Goal: Information Seeking & Learning: Learn about a topic

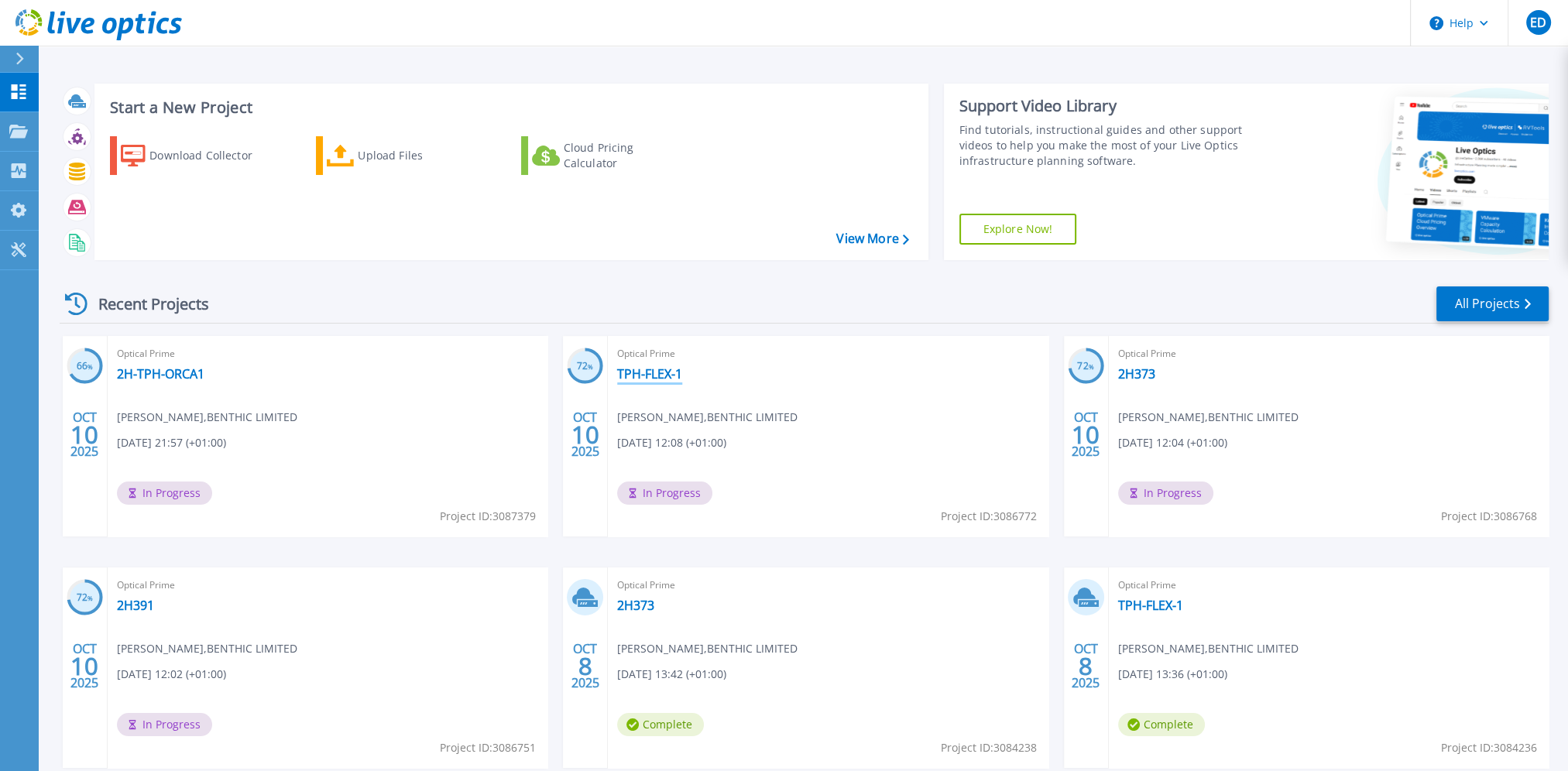
click at [668, 378] on link "TPH-FLEX-1" at bounding box center [650, 374] width 65 height 15
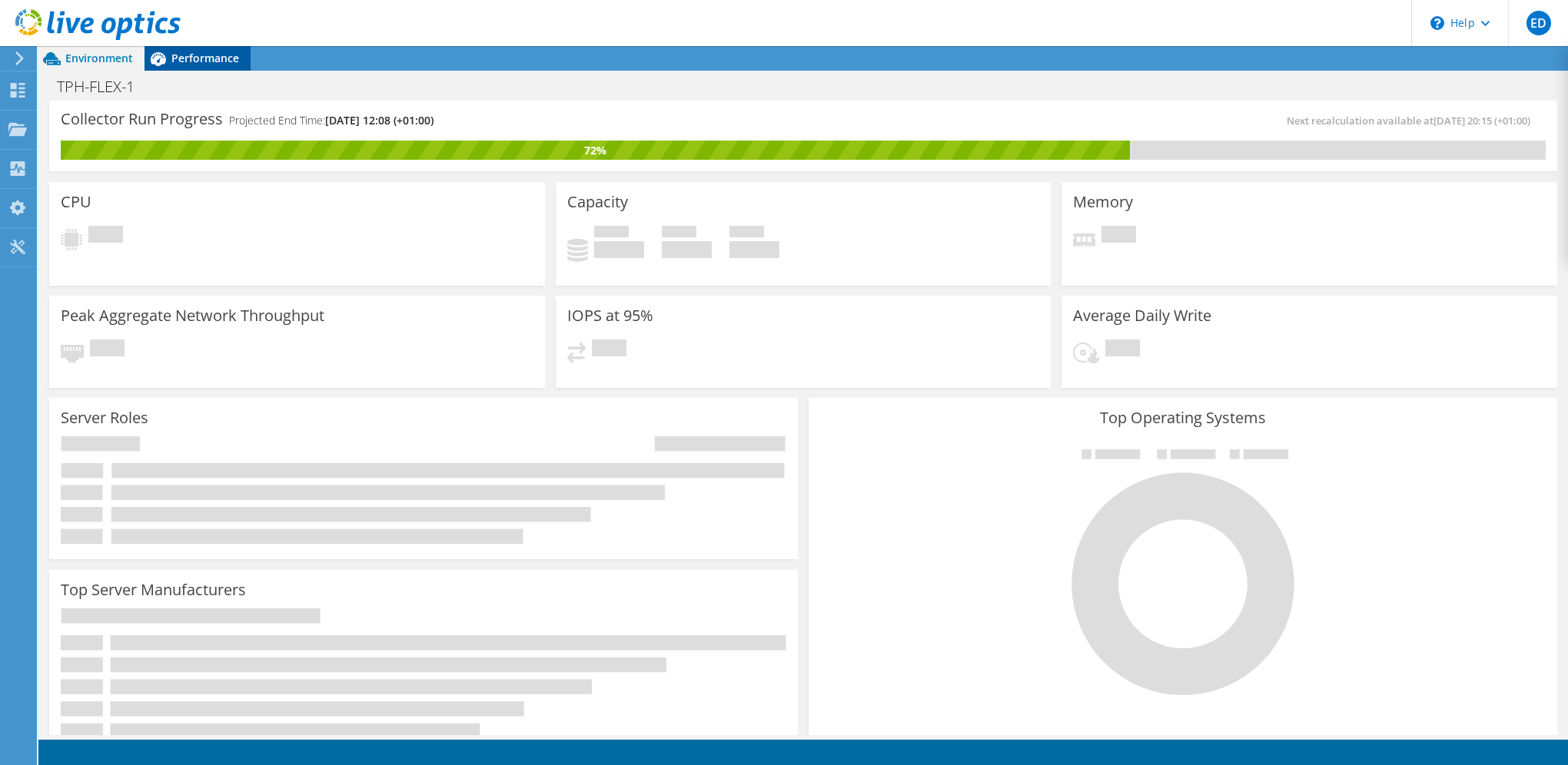
click at [182, 62] on span "Performance" at bounding box center [206, 57] width 68 height 14
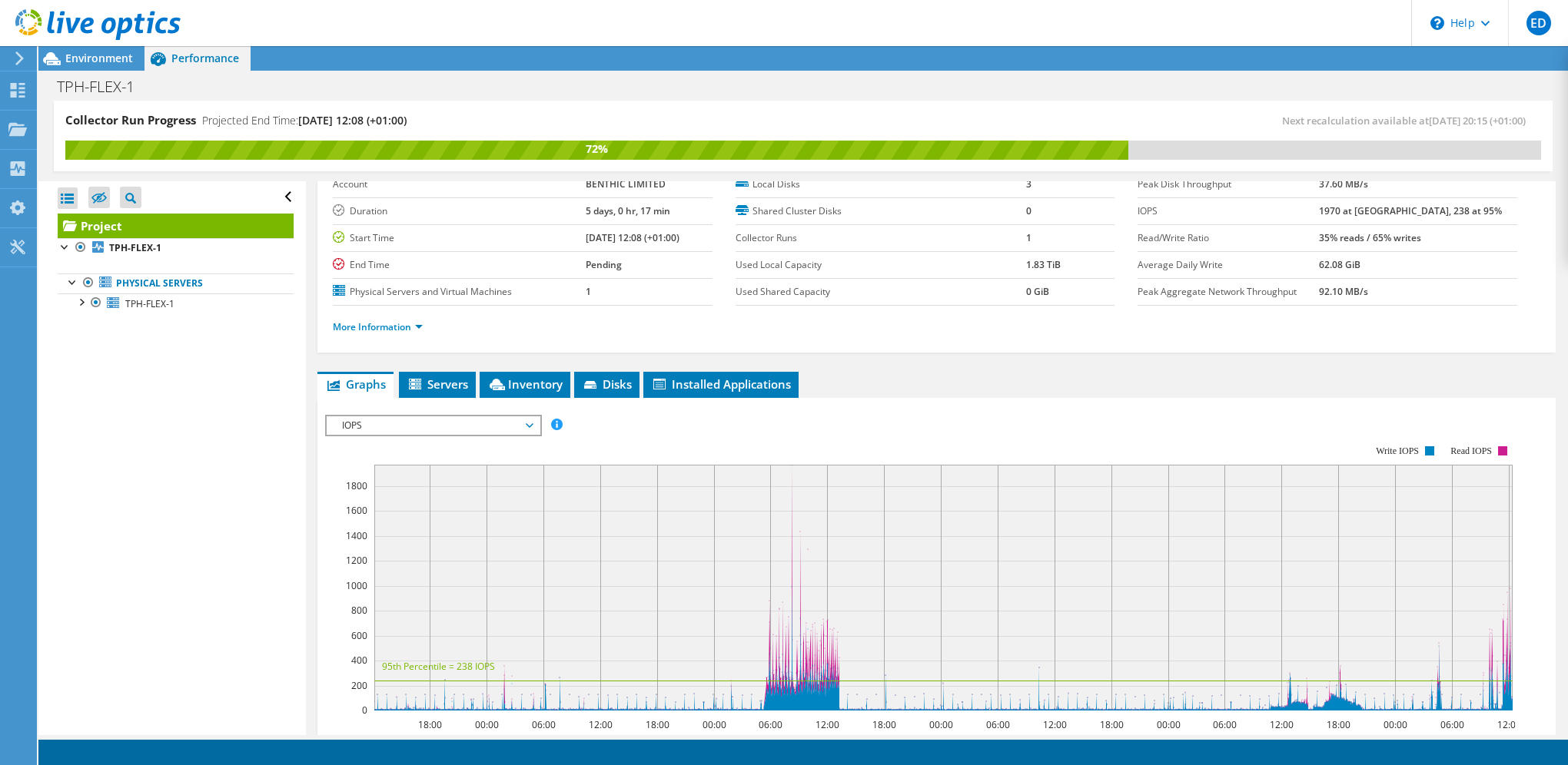
scroll to position [314, 0]
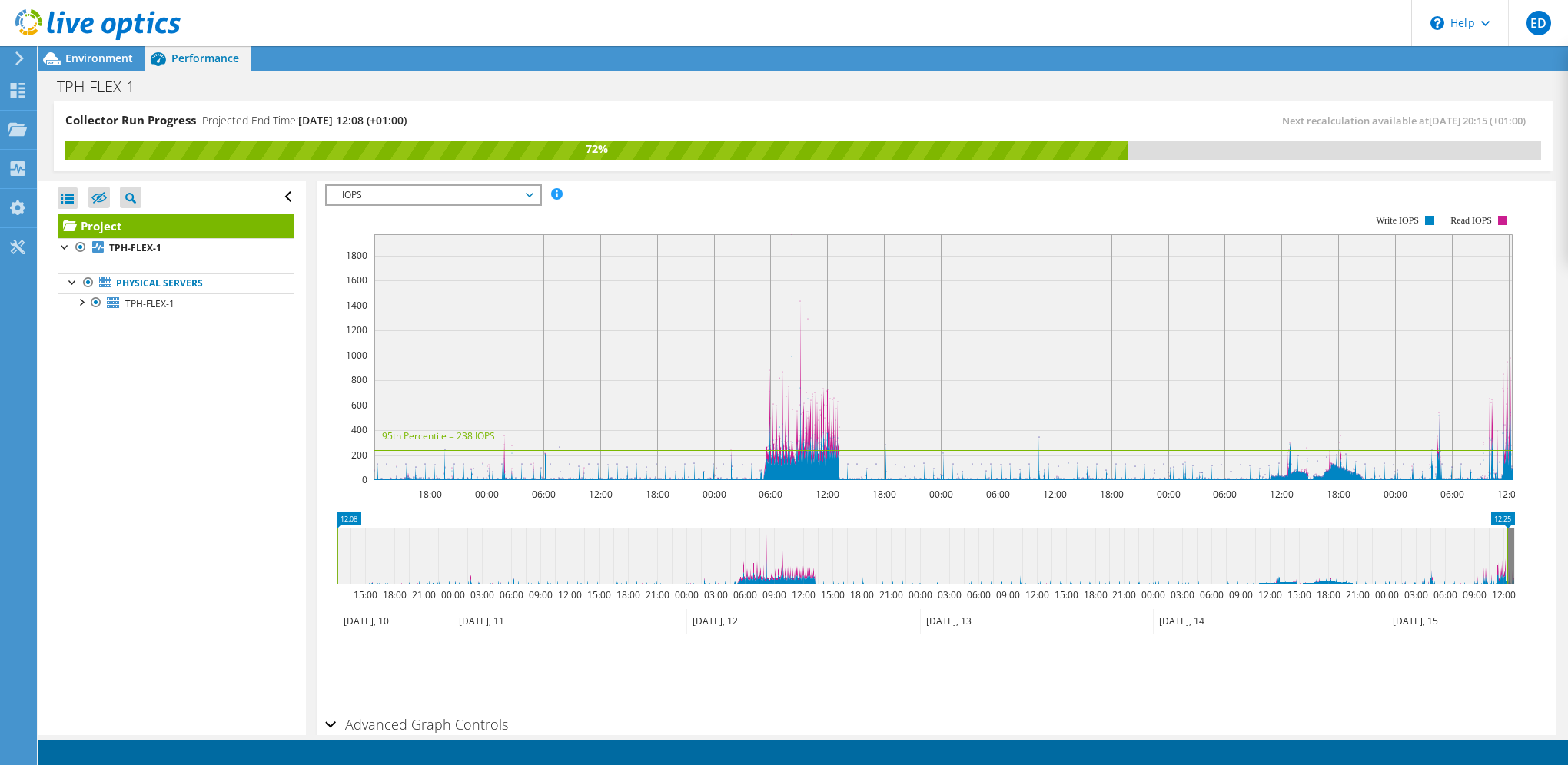
click at [385, 190] on span "IOPS" at bounding box center [433, 195] width 198 height 19
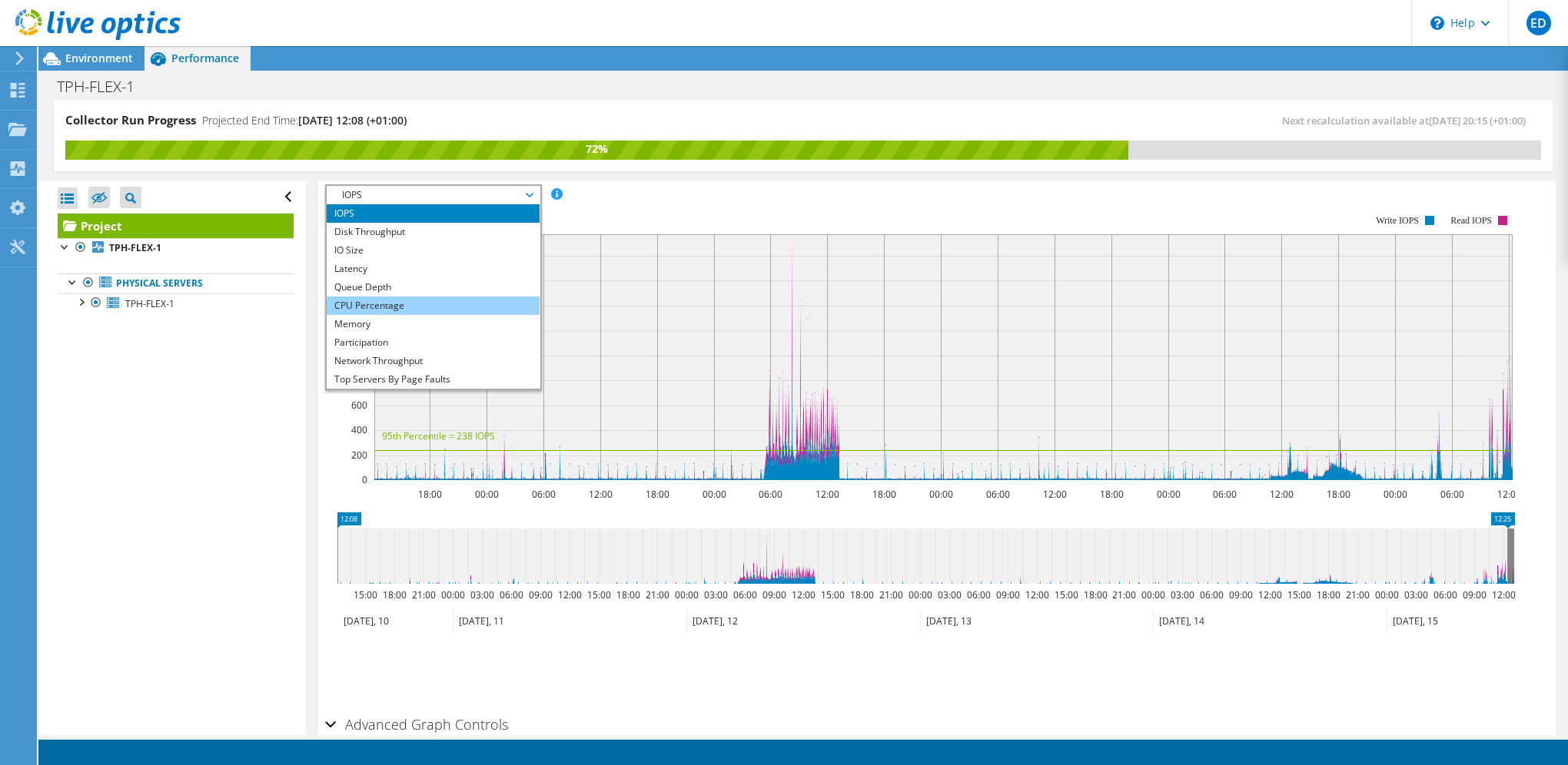
click at [414, 298] on li "CPU Percentage" at bounding box center [433, 306] width 213 height 19
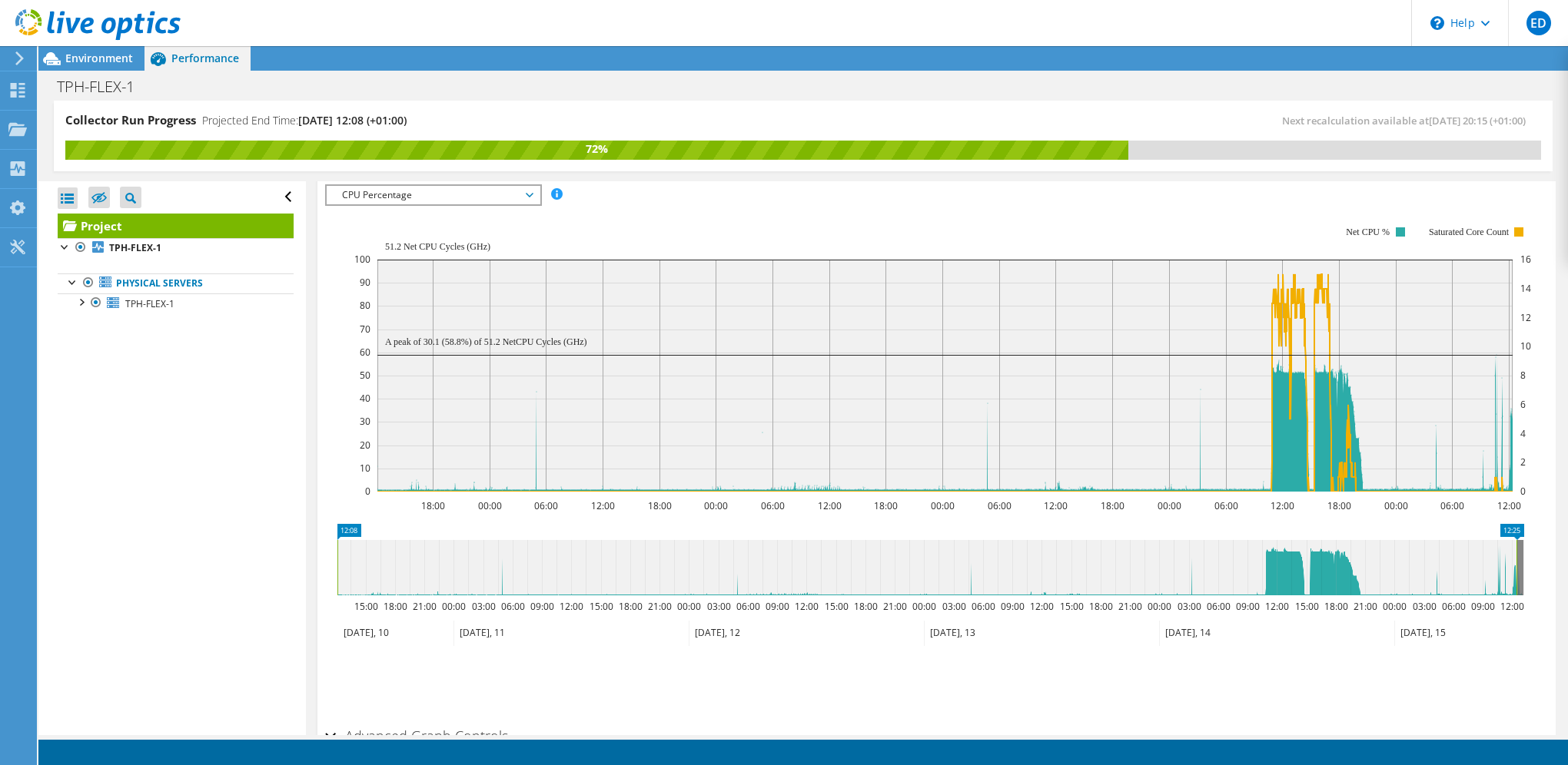
click at [476, 194] on span "CPU Percentage" at bounding box center [433, 195] width 198 height 19
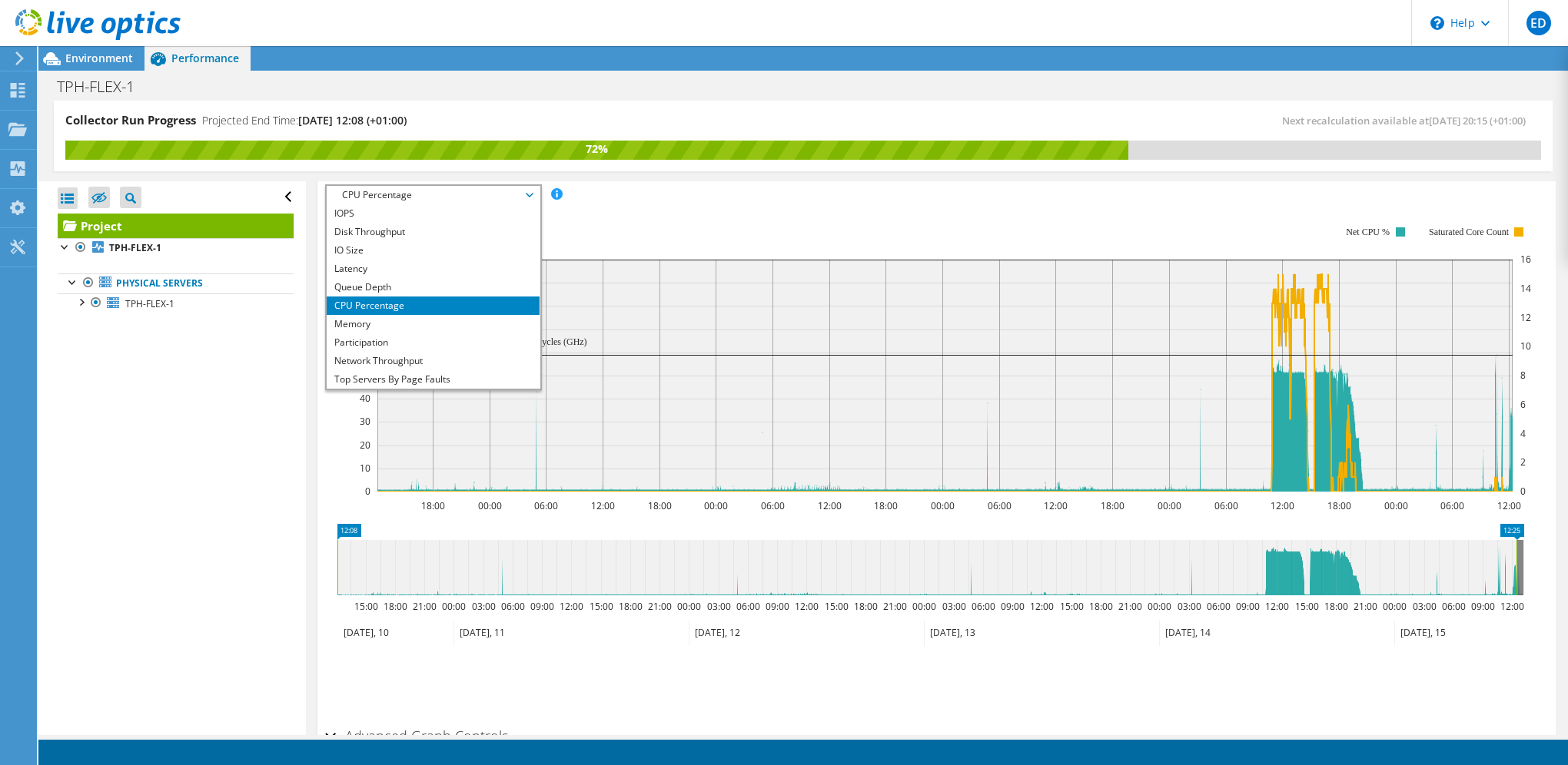
click at [1106, 667] on ul "Save Zoom" at bounding box center [933, 678] width 1215 height 44
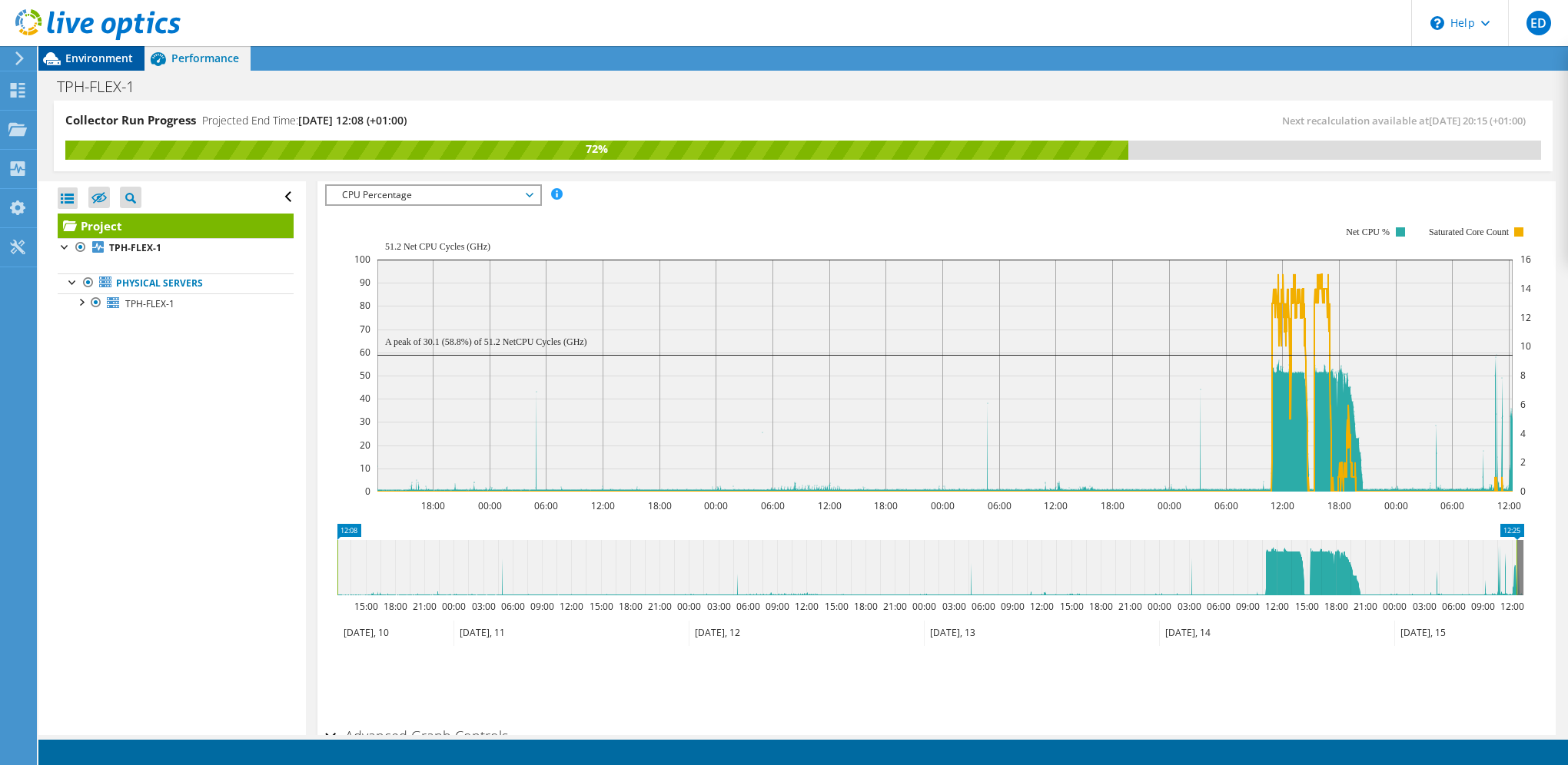
click at [79, 58] on span "Environment" at bounding box center [99, 57] width 68 height 14
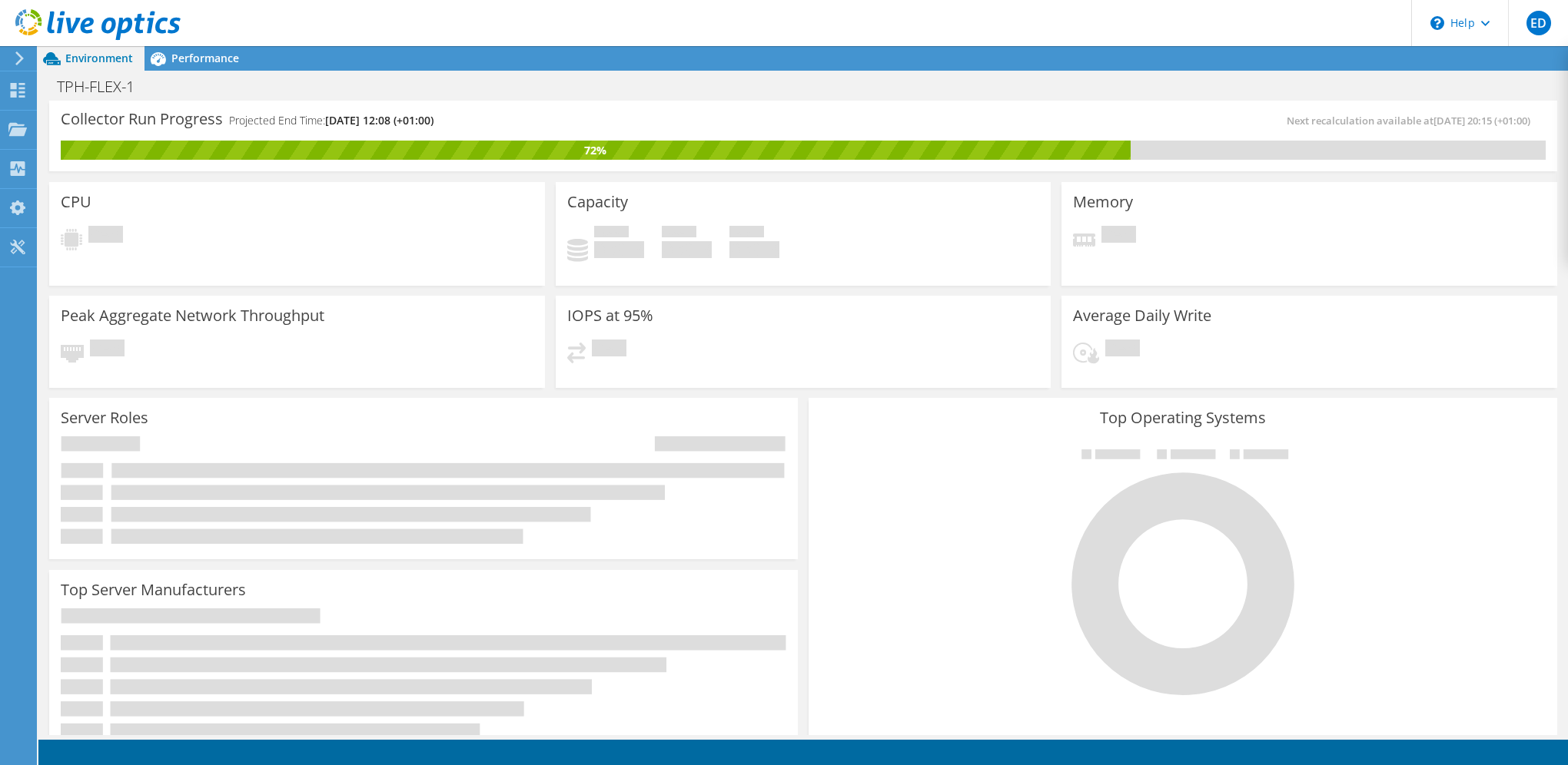
click at [21, 55] on icon at bounding box center [19, 58] width 12 height 14
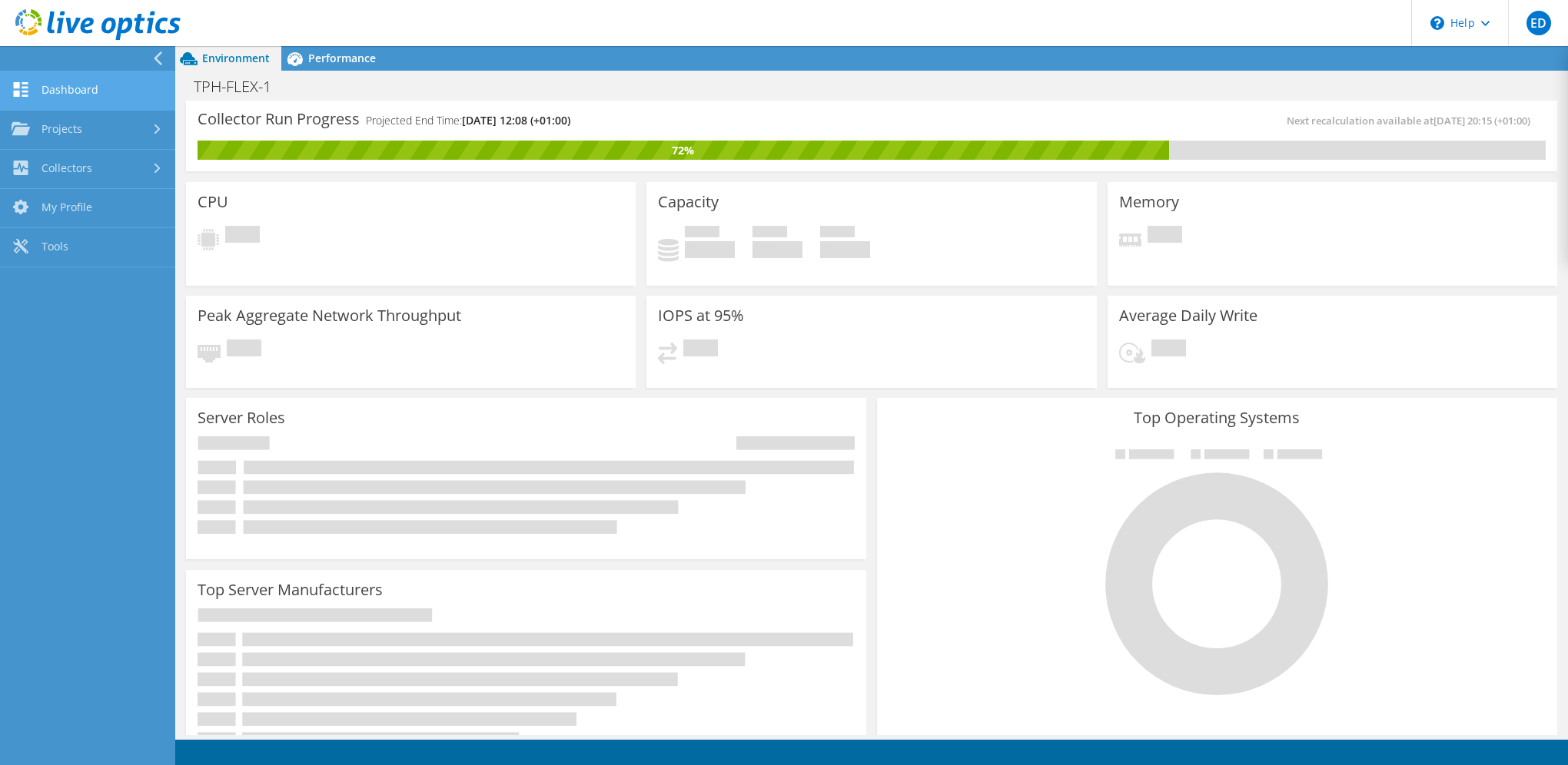
click at [53, 89] on link "Dashboard" at bounding box center [87, 91] width 175 height 39
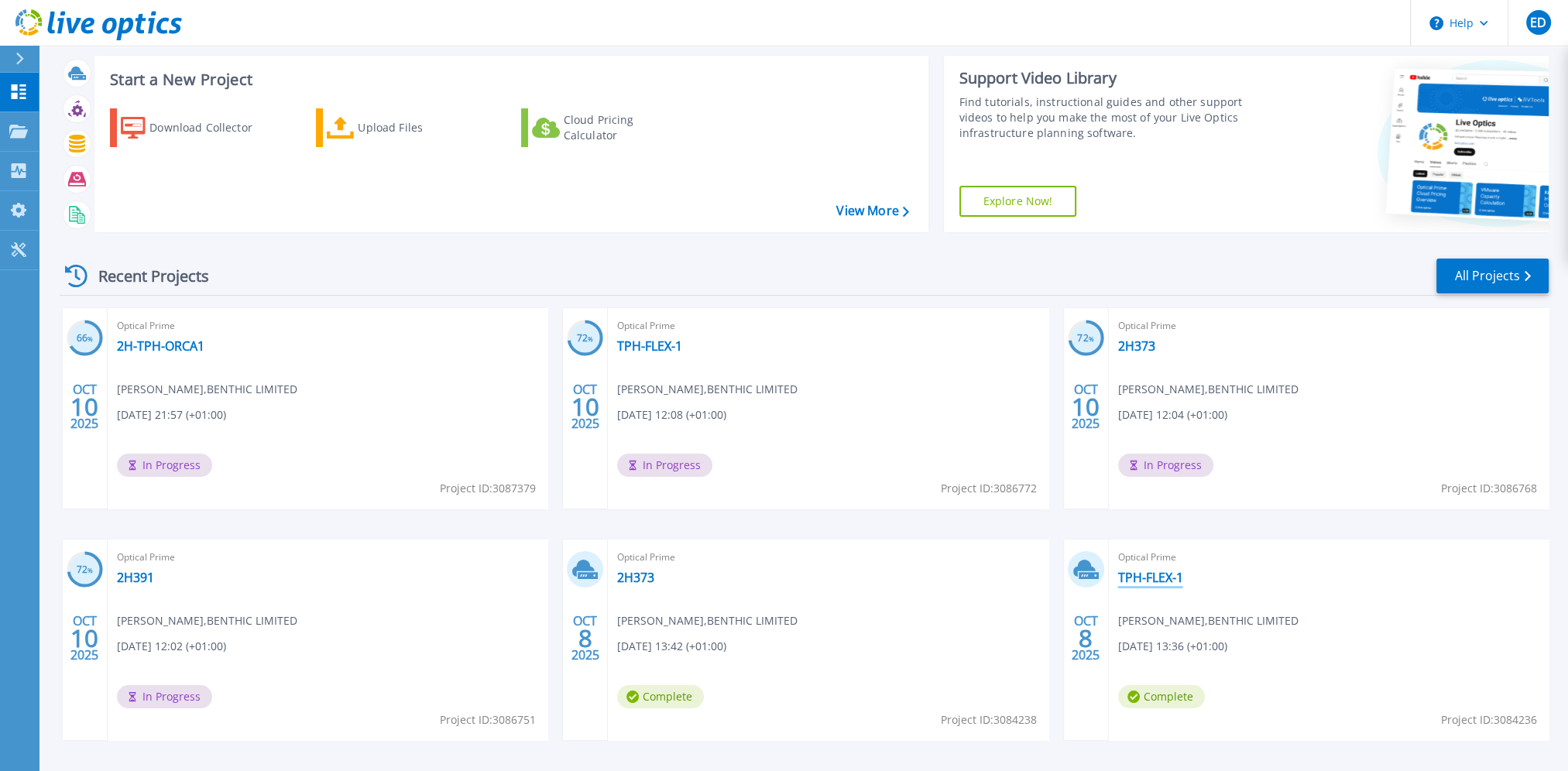
scroll to position [87, 0]
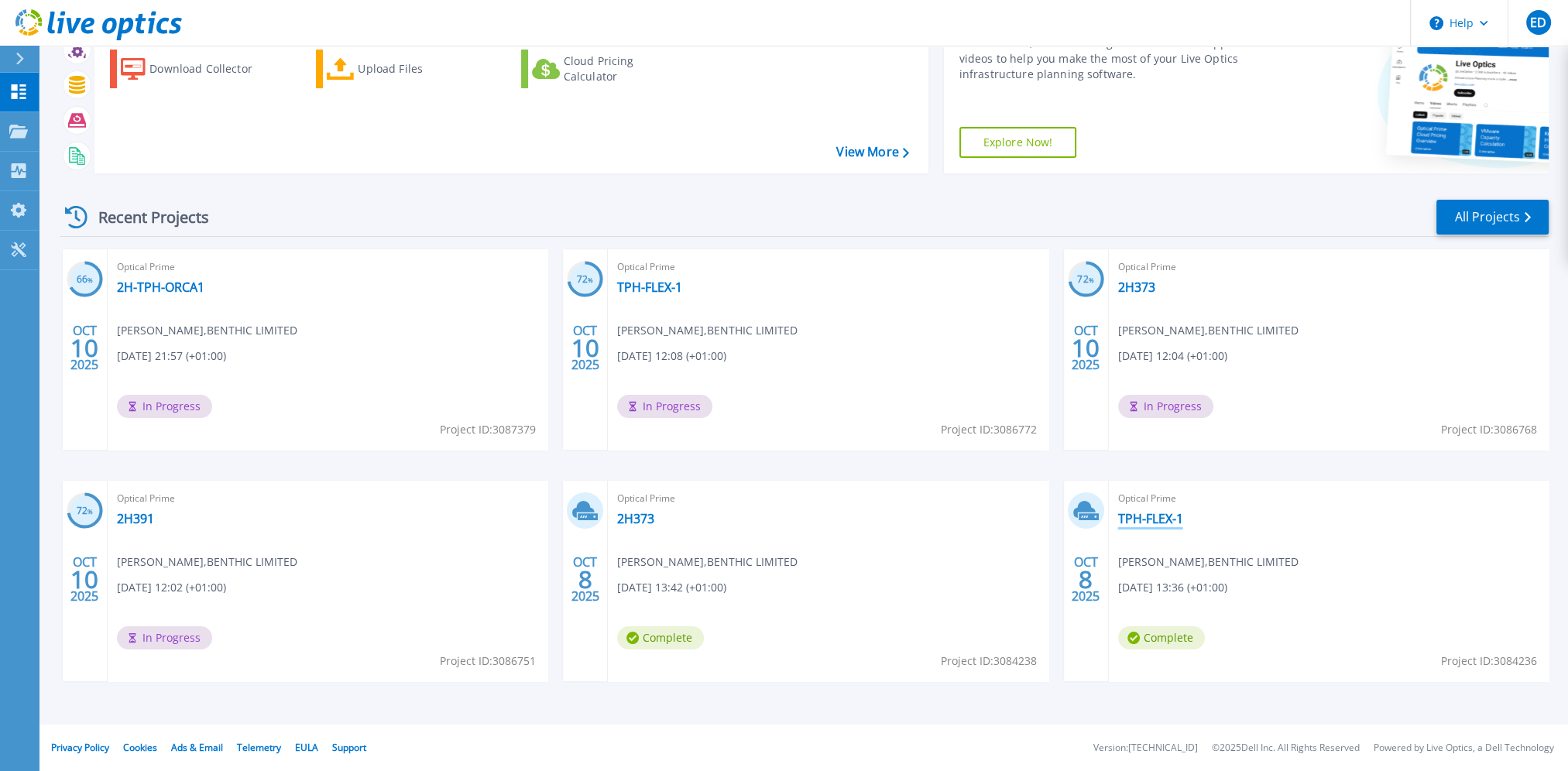
click at [1163, 513] on link "TPH-FLEX-1" at bounding box center [1151, 519] width 65 height 15
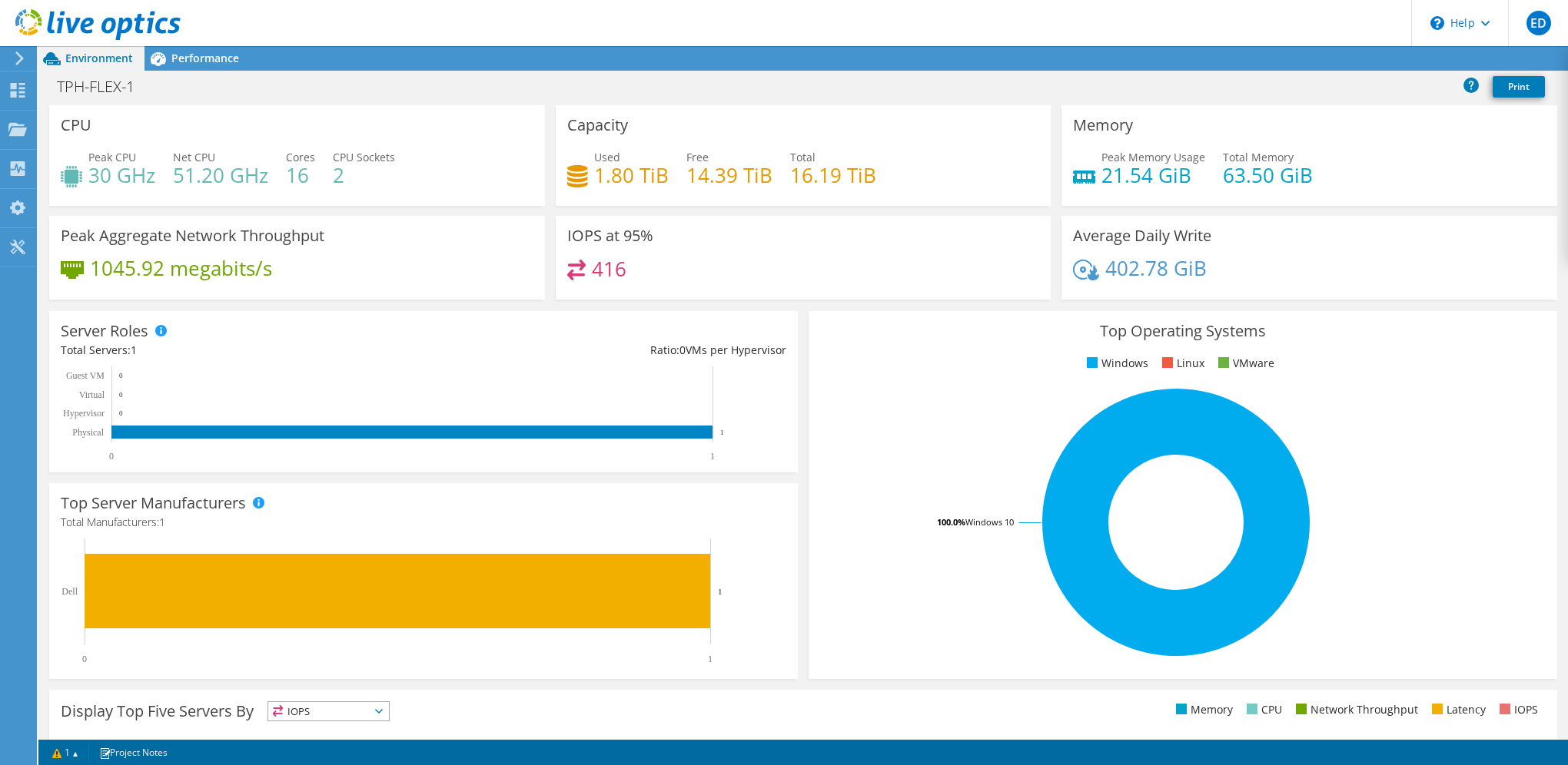
click at [172, 49] on div at bounding box center [90, 25] width 181 height 52
click at [178, 62] on span "Performance" at bounding box center [206, 57] width 68 height 14
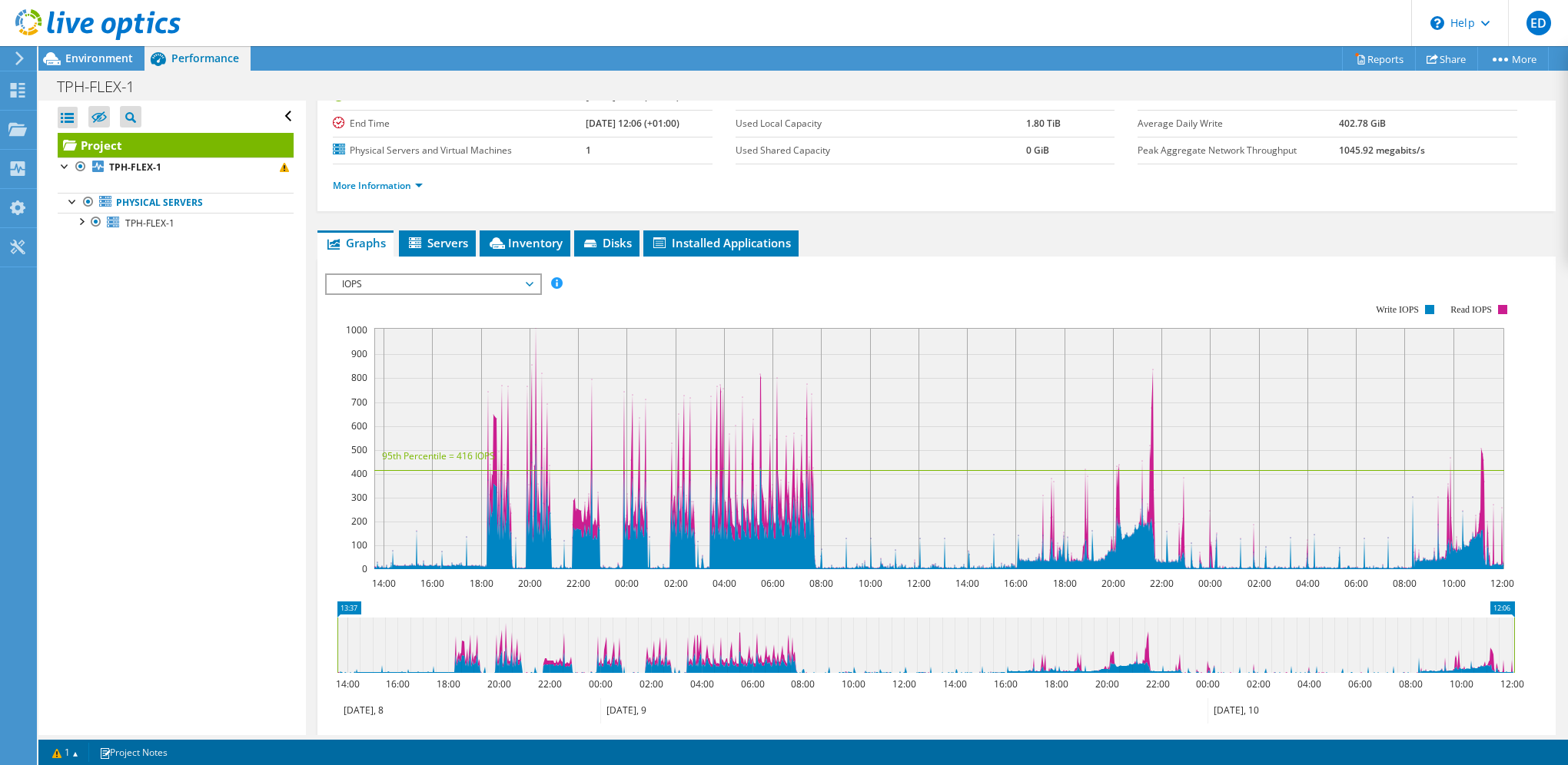
scroll to position [154, 0]
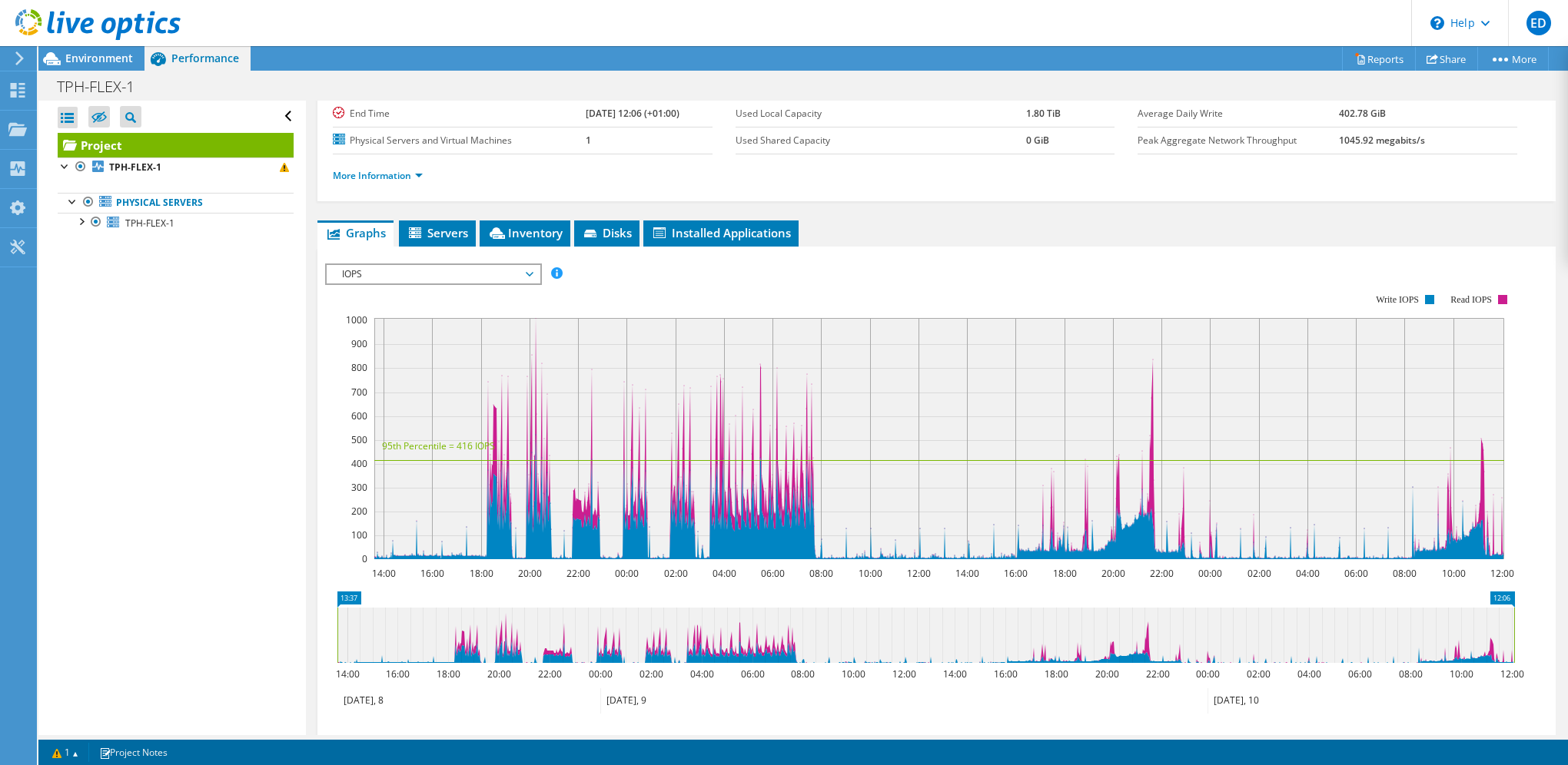
click at [468, 270] on span "IOPS" at bounding box center [433, 275] width 198 height 19
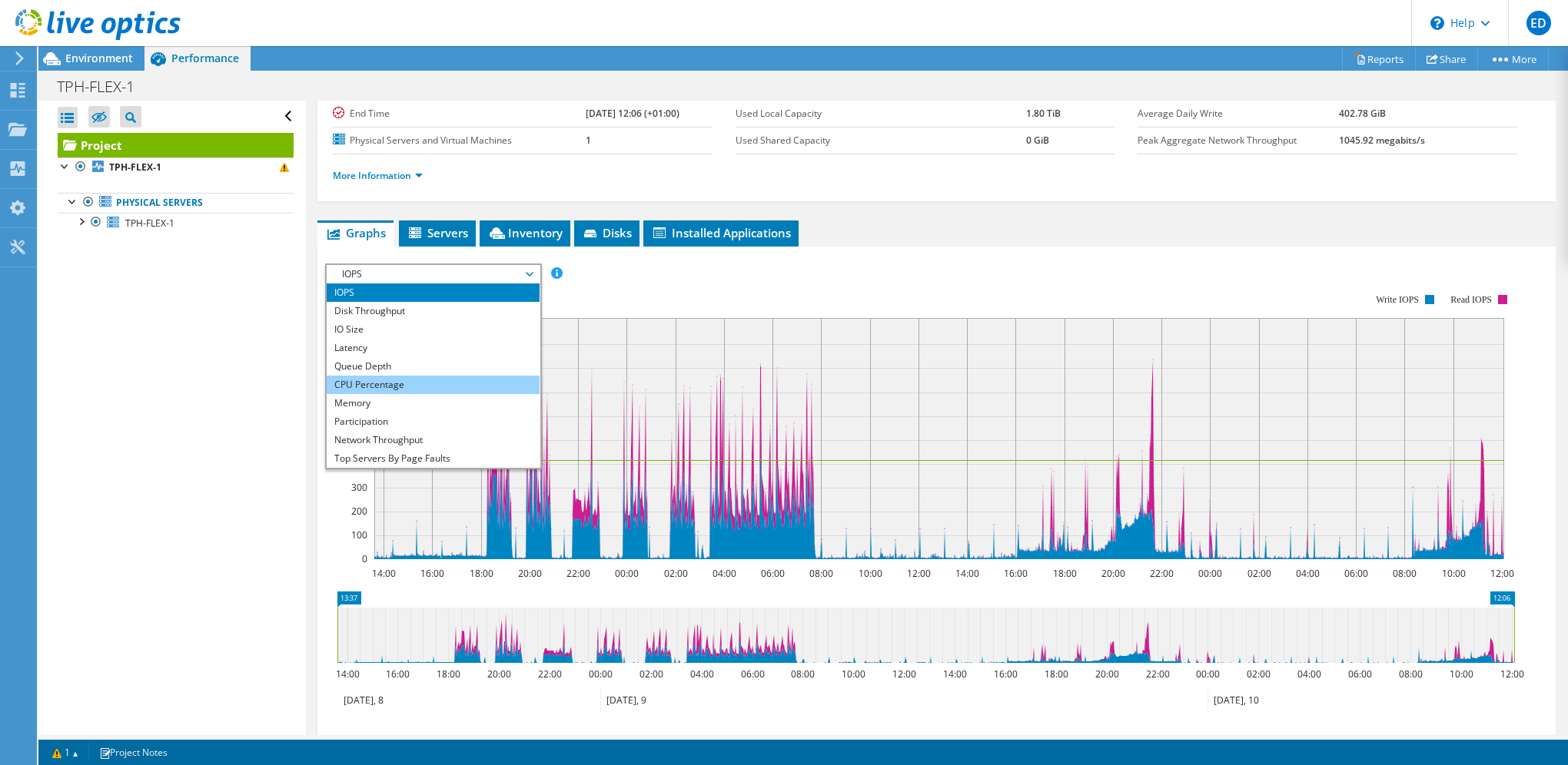
click at [457, 379] on li "CPU Percentage" at bounding box center [433, 385] width 213 height 19
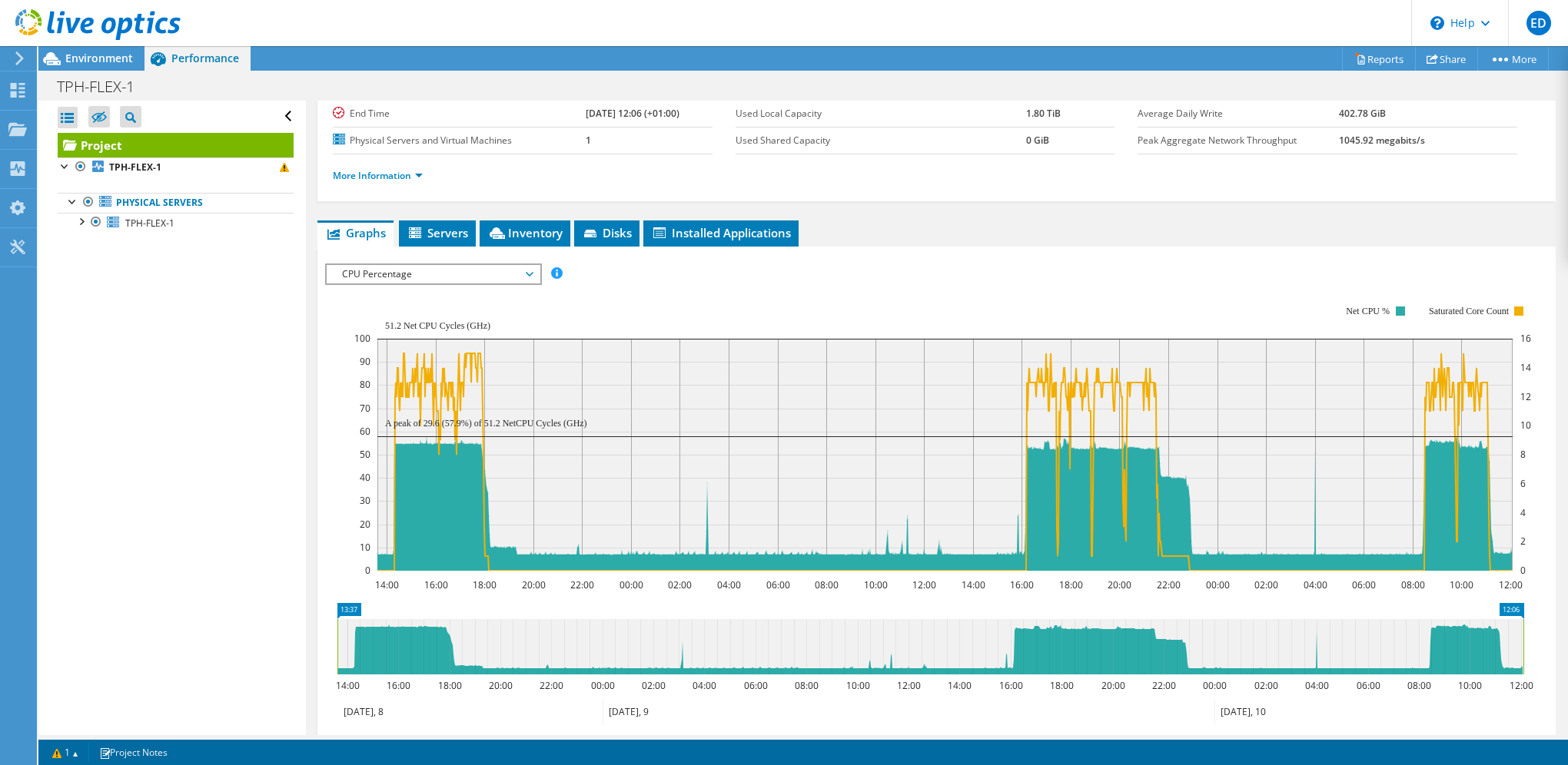
click at [474, 272] on span "CPU Percentage" at bounding box center [433, 275] width 198 height 19
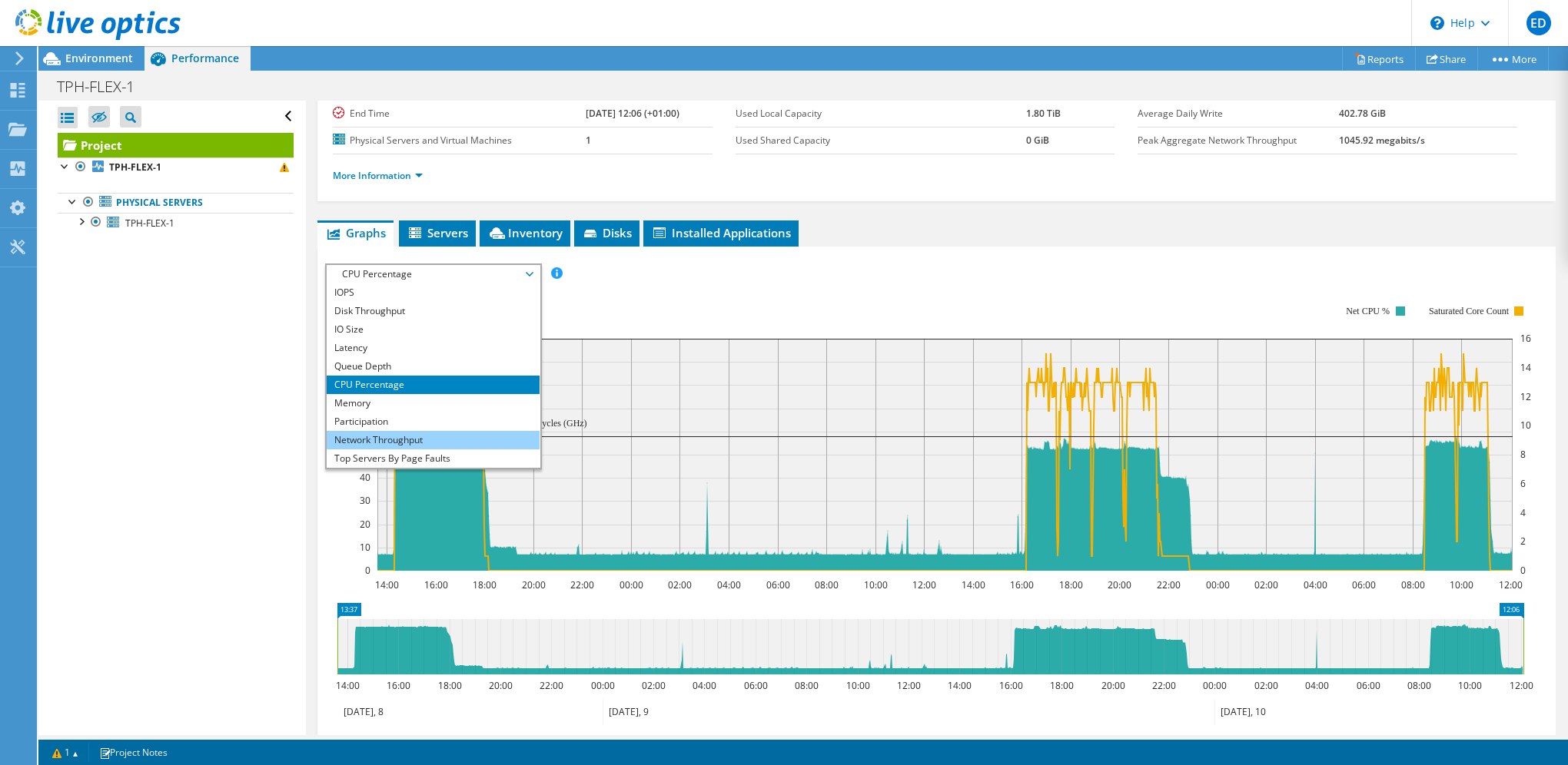
click at [410, 431] on li "Network Throughput" at bounding box center [433, 440] width 213 height 19
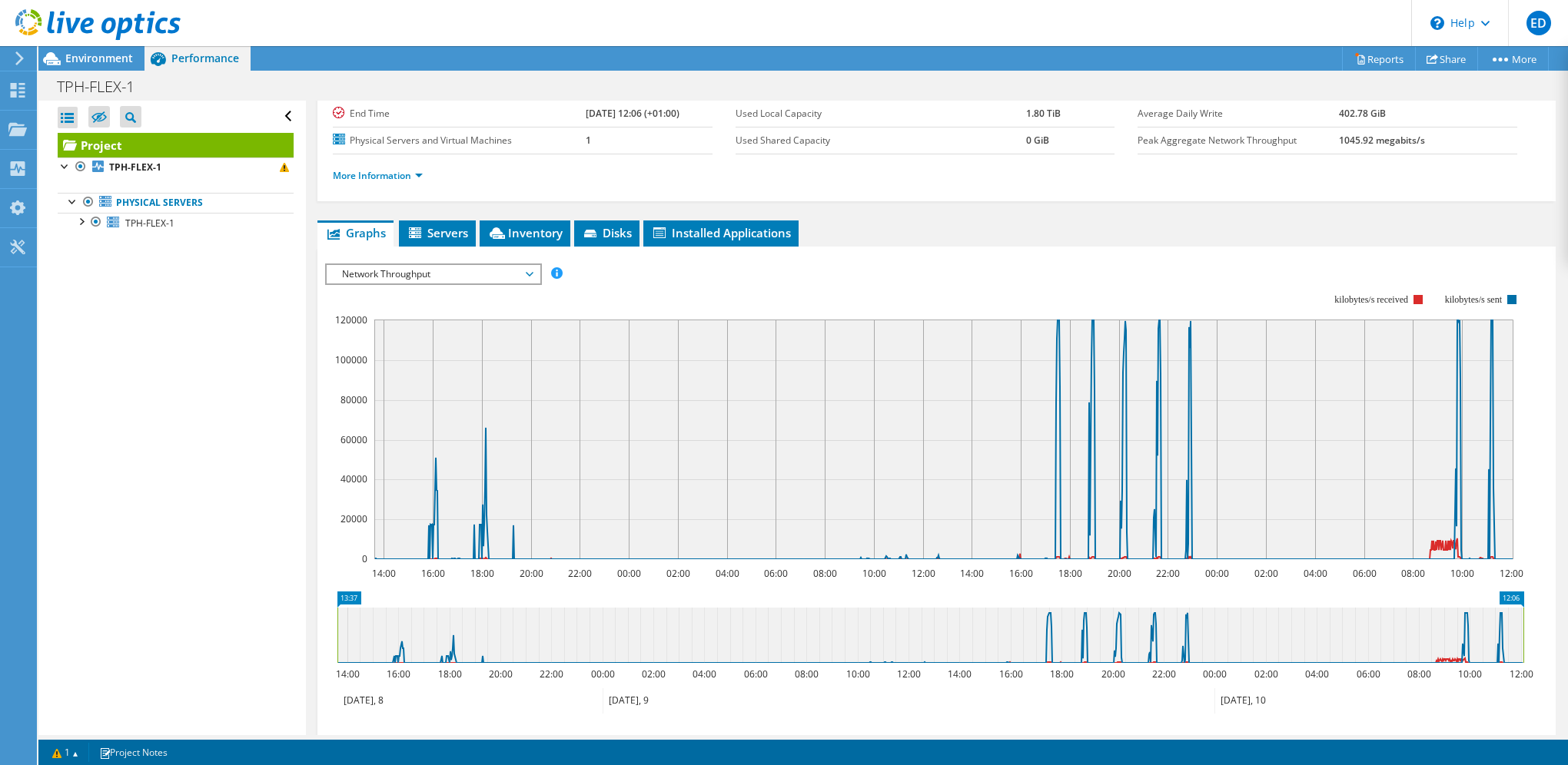
click at [474, 266] on span "Network Throughput" at bounding box center [433, 275] width 198 height 19
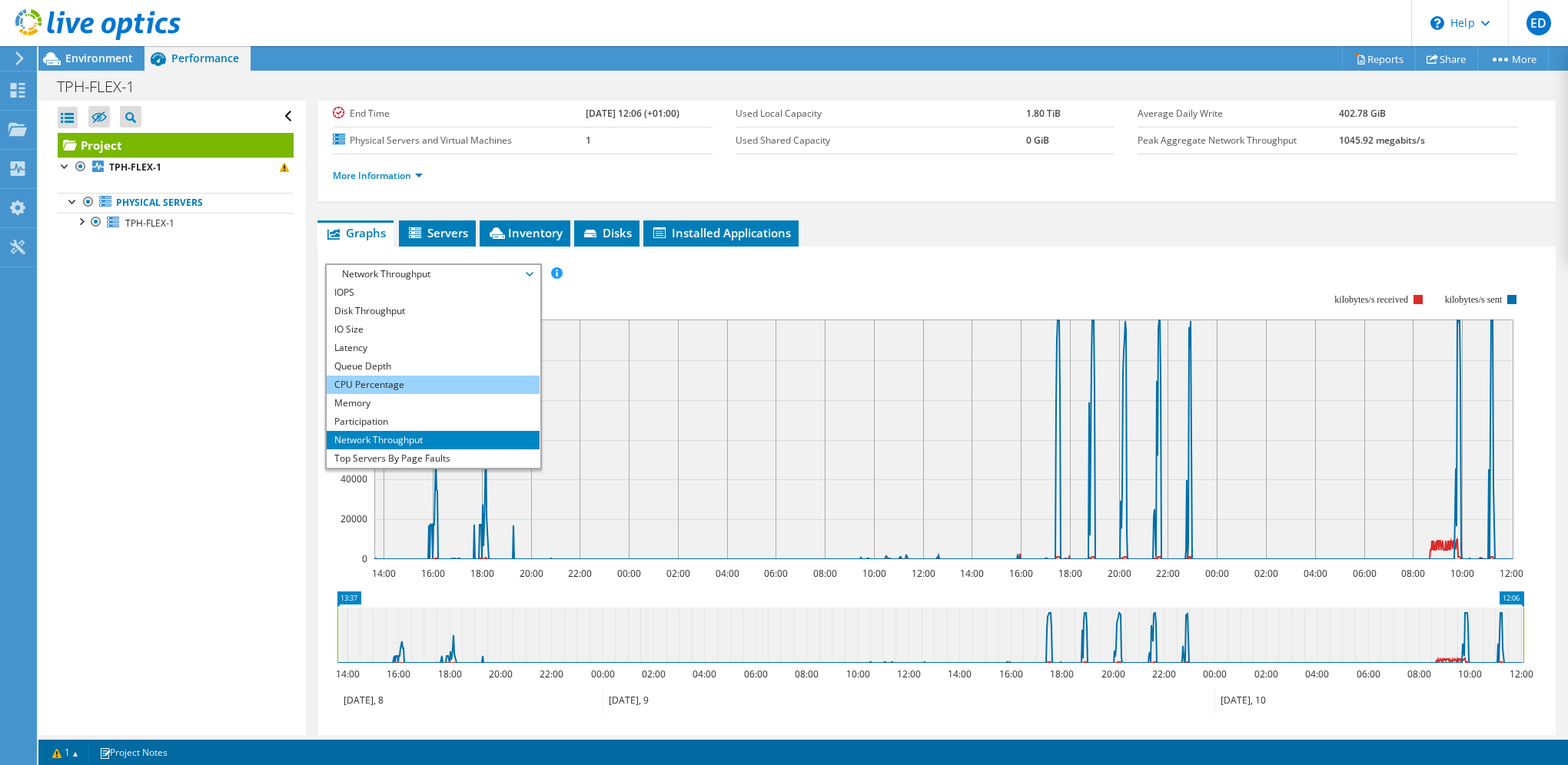
scroll to position [55, 0]
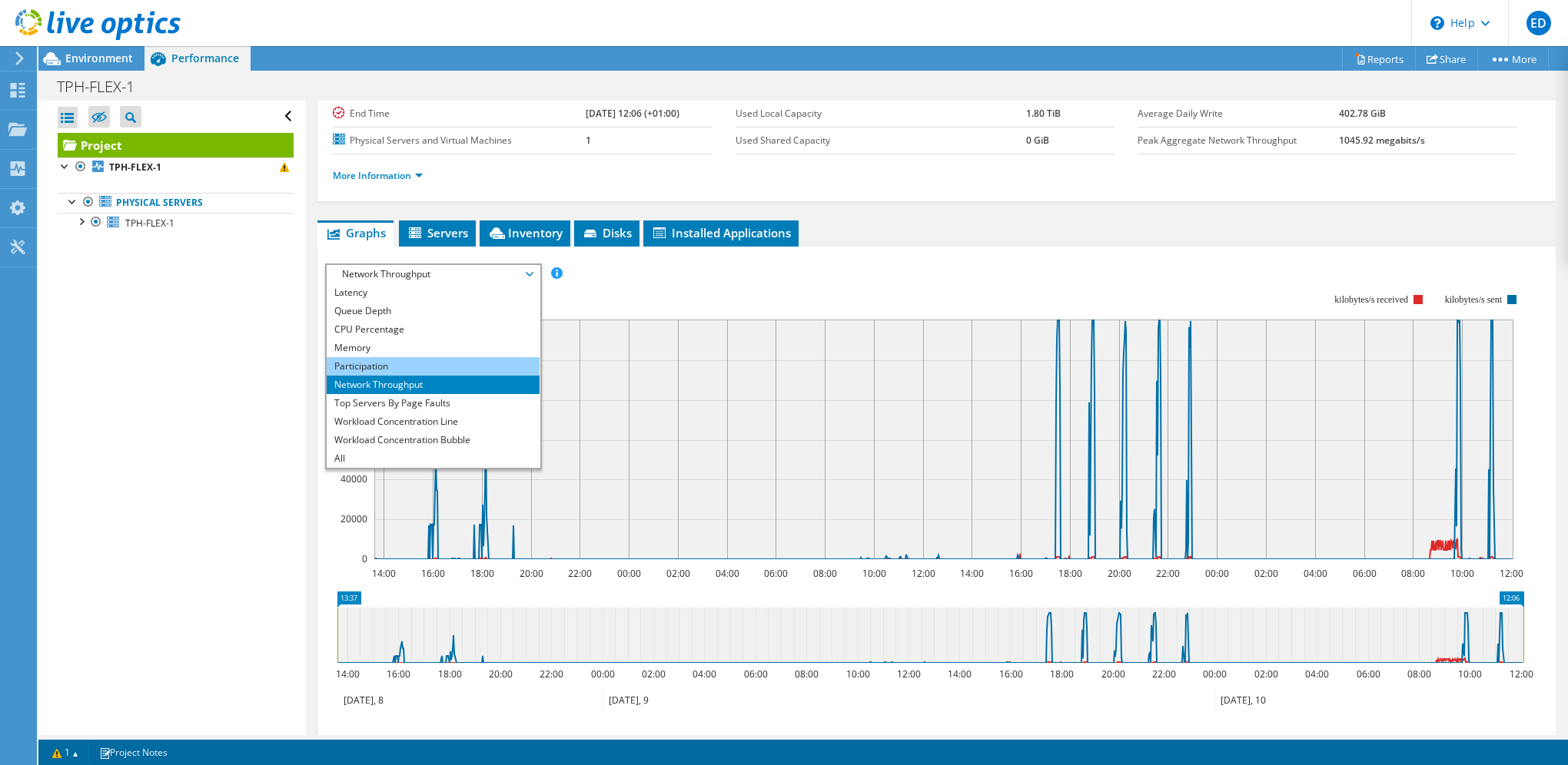
click at [373, 367] on li "Participation" at bounding box center [433, 367] width 213 height 19
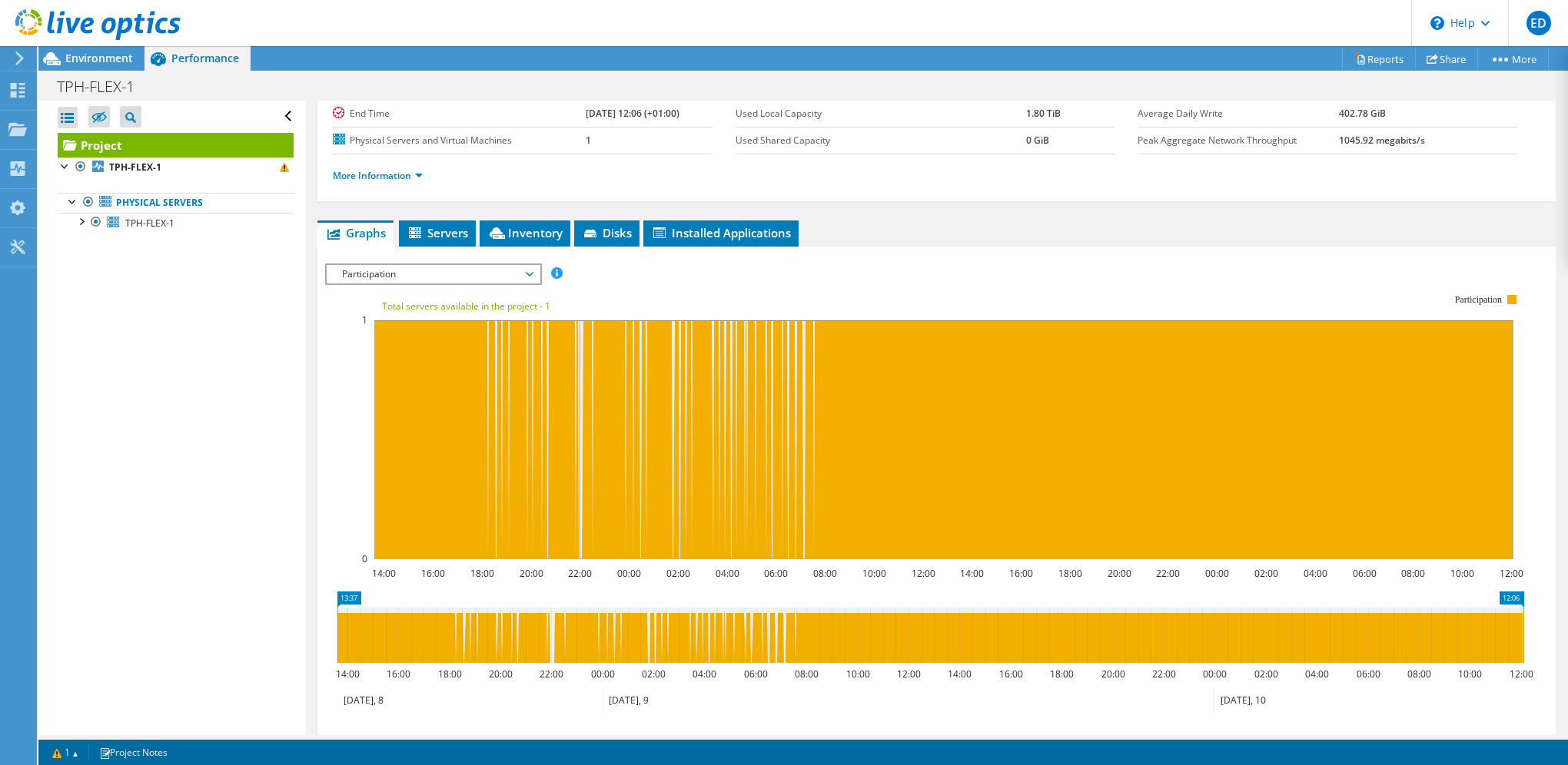
click at [415, 269] on span "Participation" at bounding box center [433, 275] width 198 height 19
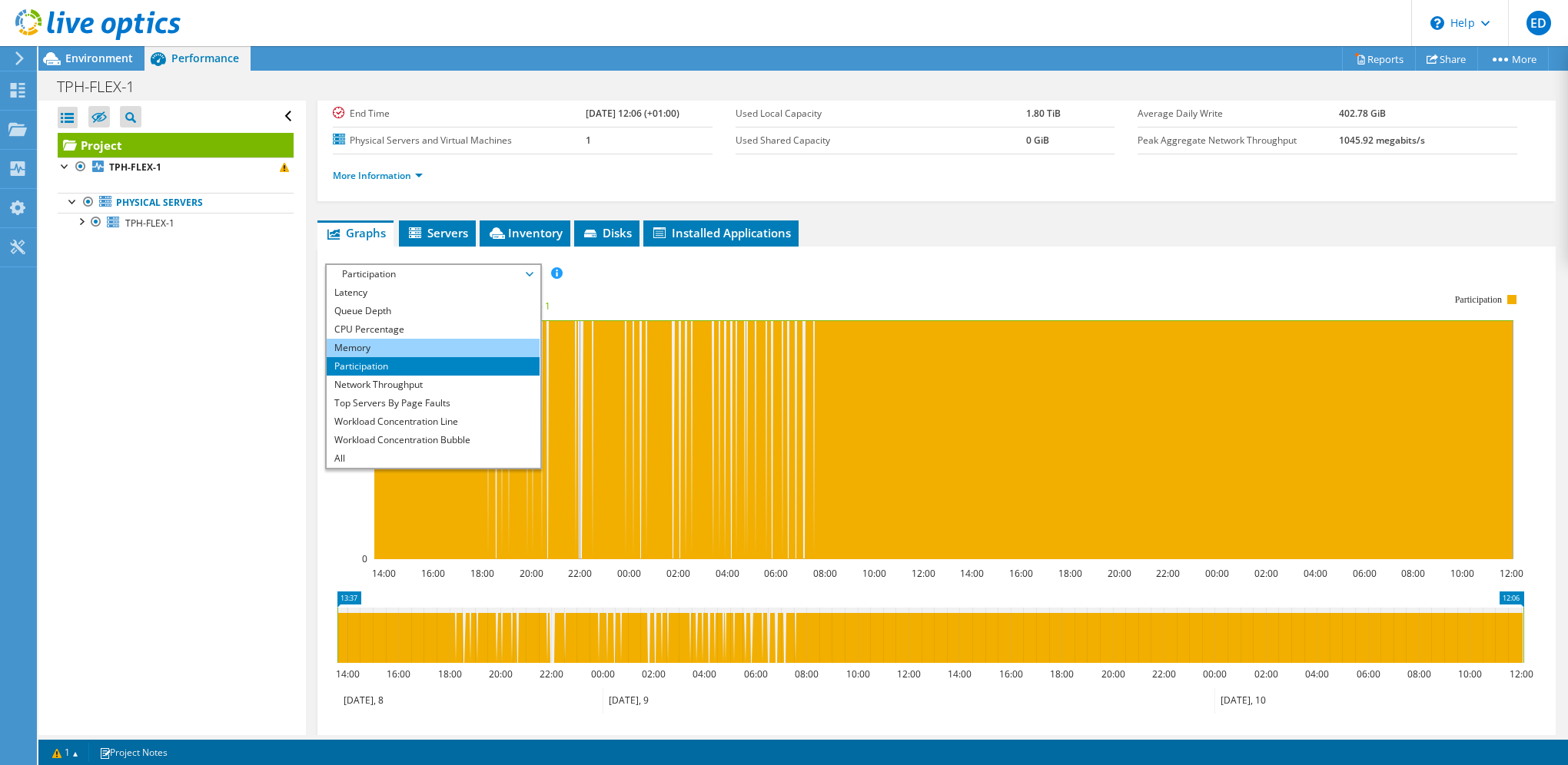
click at [393, 345] on li "Memory" at bounding box center [433, 348] width 213 height 19
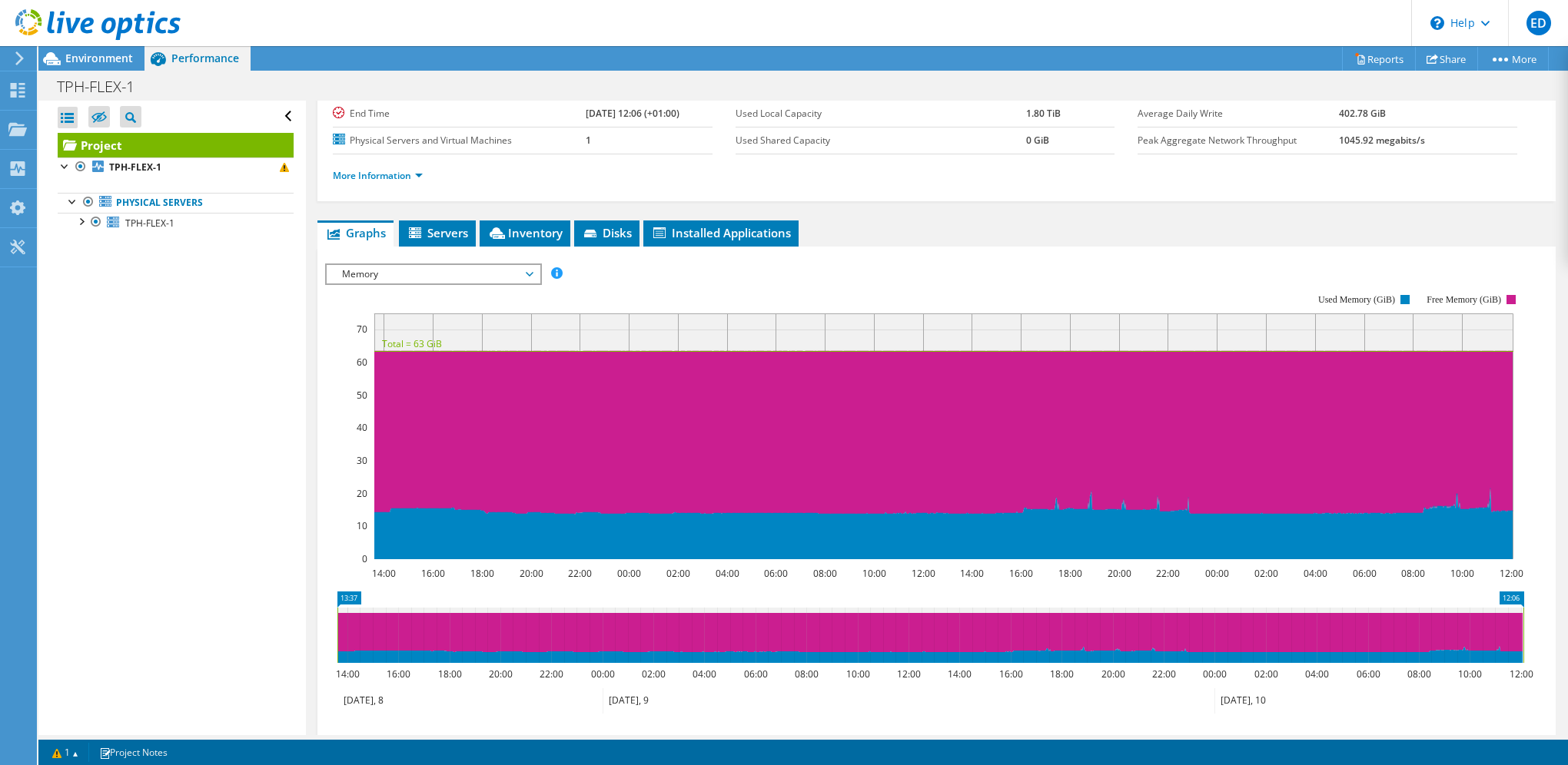
click at [403, 269] on span "Memory" at bounding box center [433, 275] width 198 height 19
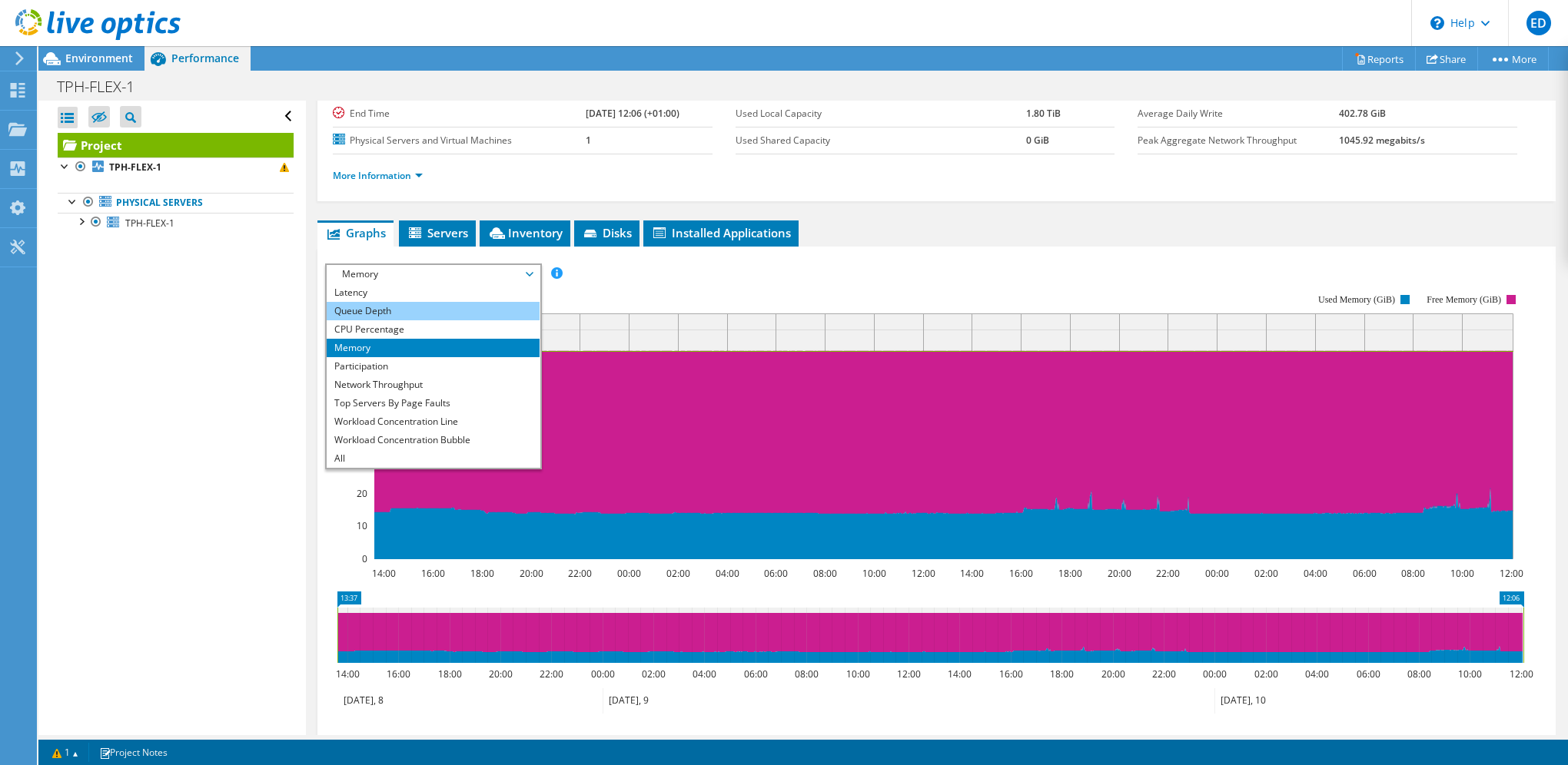
click at [399, 312] on li "Queue Depth" at bounding box center [433, 311] width 213 height 19
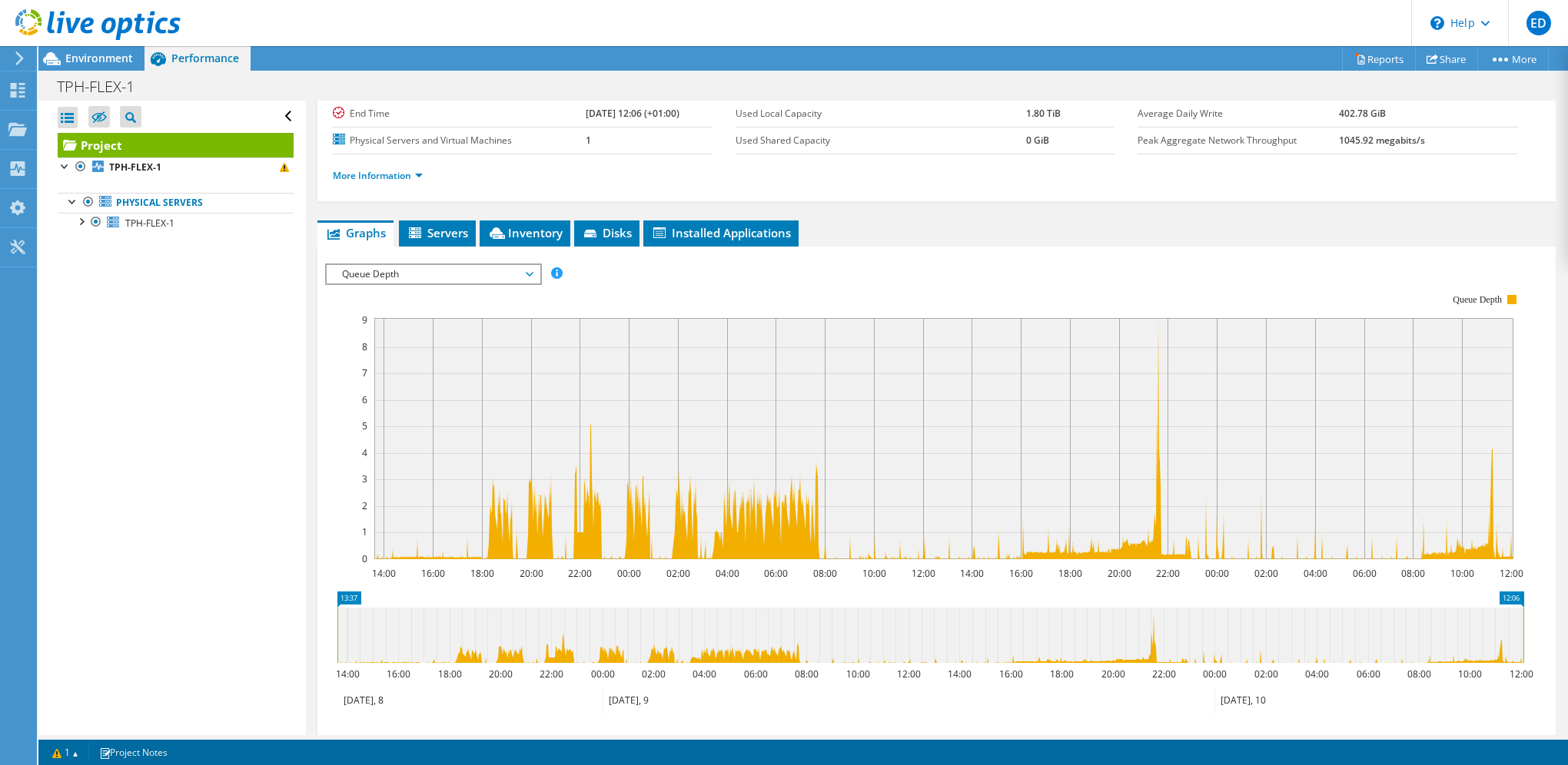
click at [444, 272] on span "Queue Depth" at bounding box center [433, 275] width 198 height 19
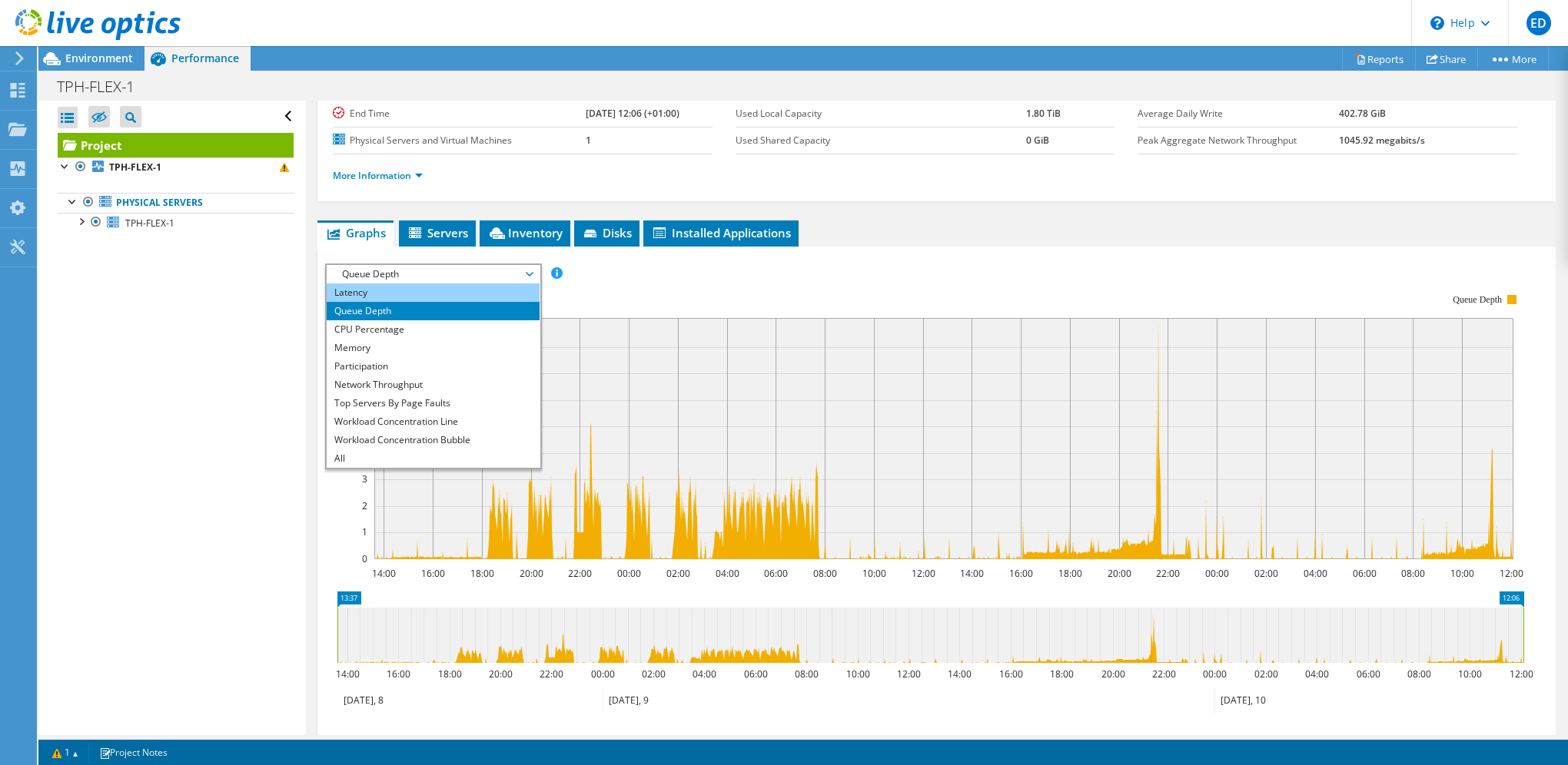
click at [405, 292] on li "Latency" at bounding box center [433, 292] width 213 height 19
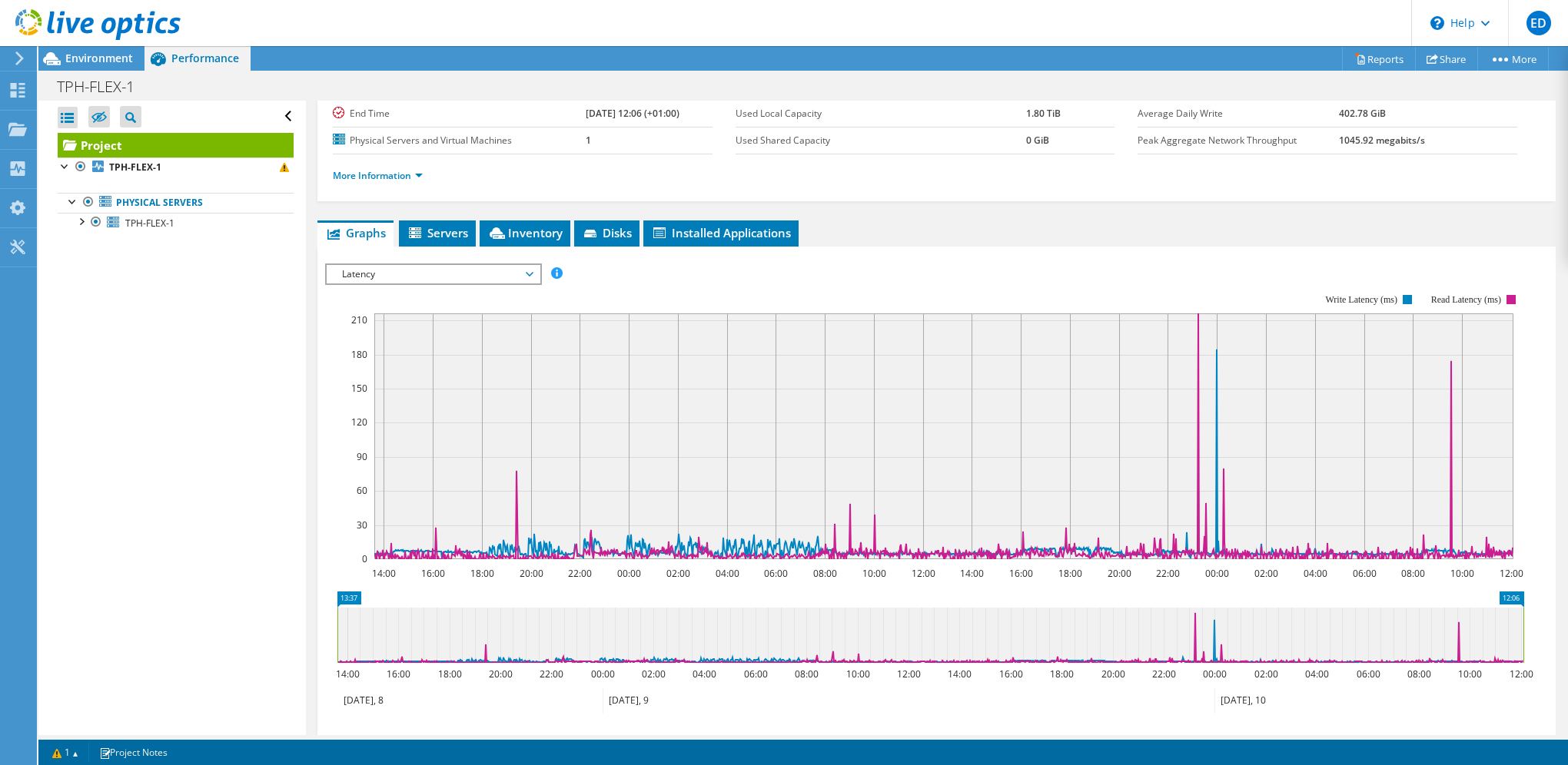
click at [444, 278] on span "Latency" at bounding box center [433, 275] width 198 height 19
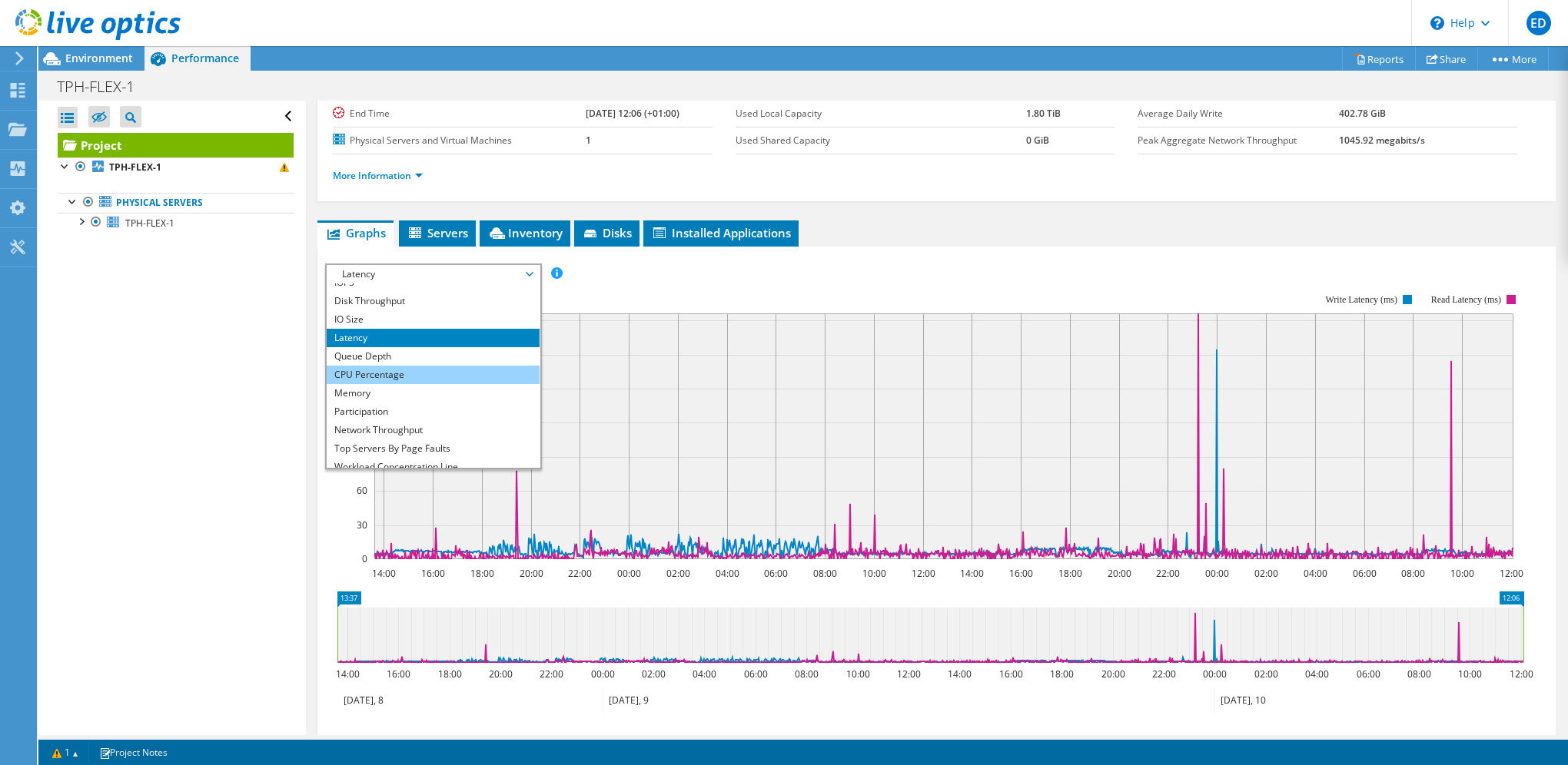
scroll to position [0, 0]
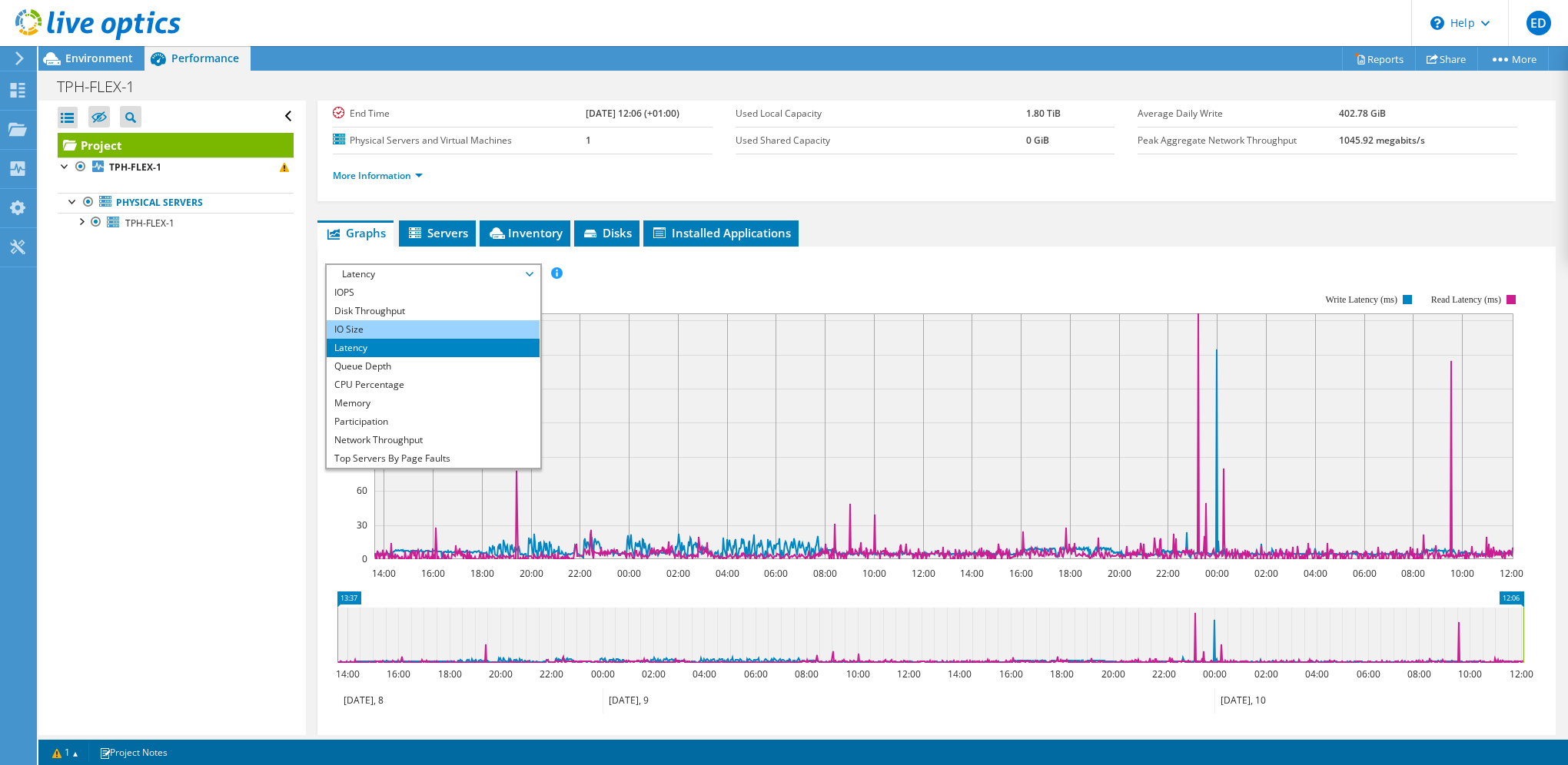
click at [424, 322] on li "IO Size" at bounding box center [433, 330] width 213 height 19
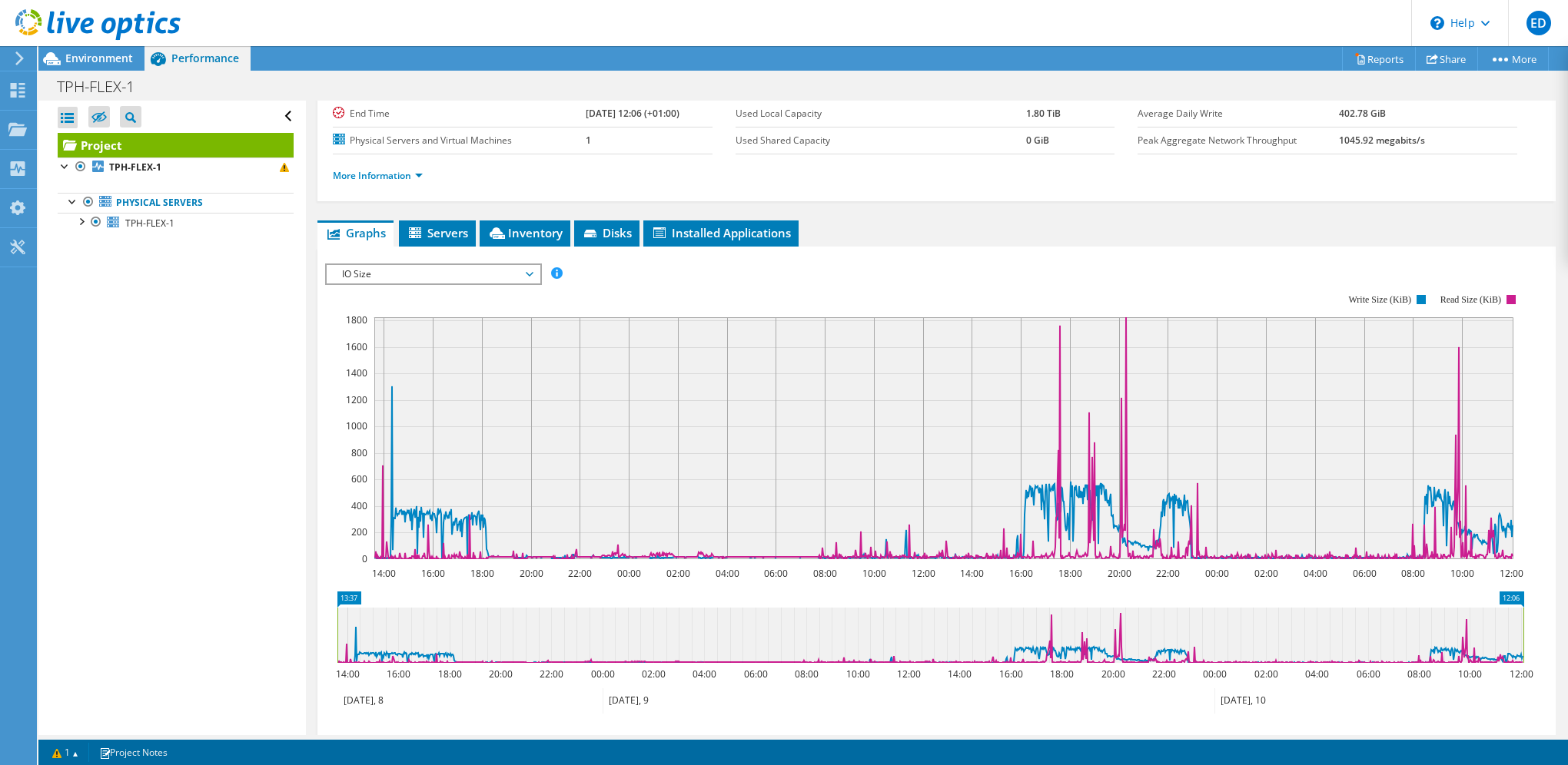
click at [431, 275] on span "IO Size" at bounding box center [433, 275] width 198 height 19
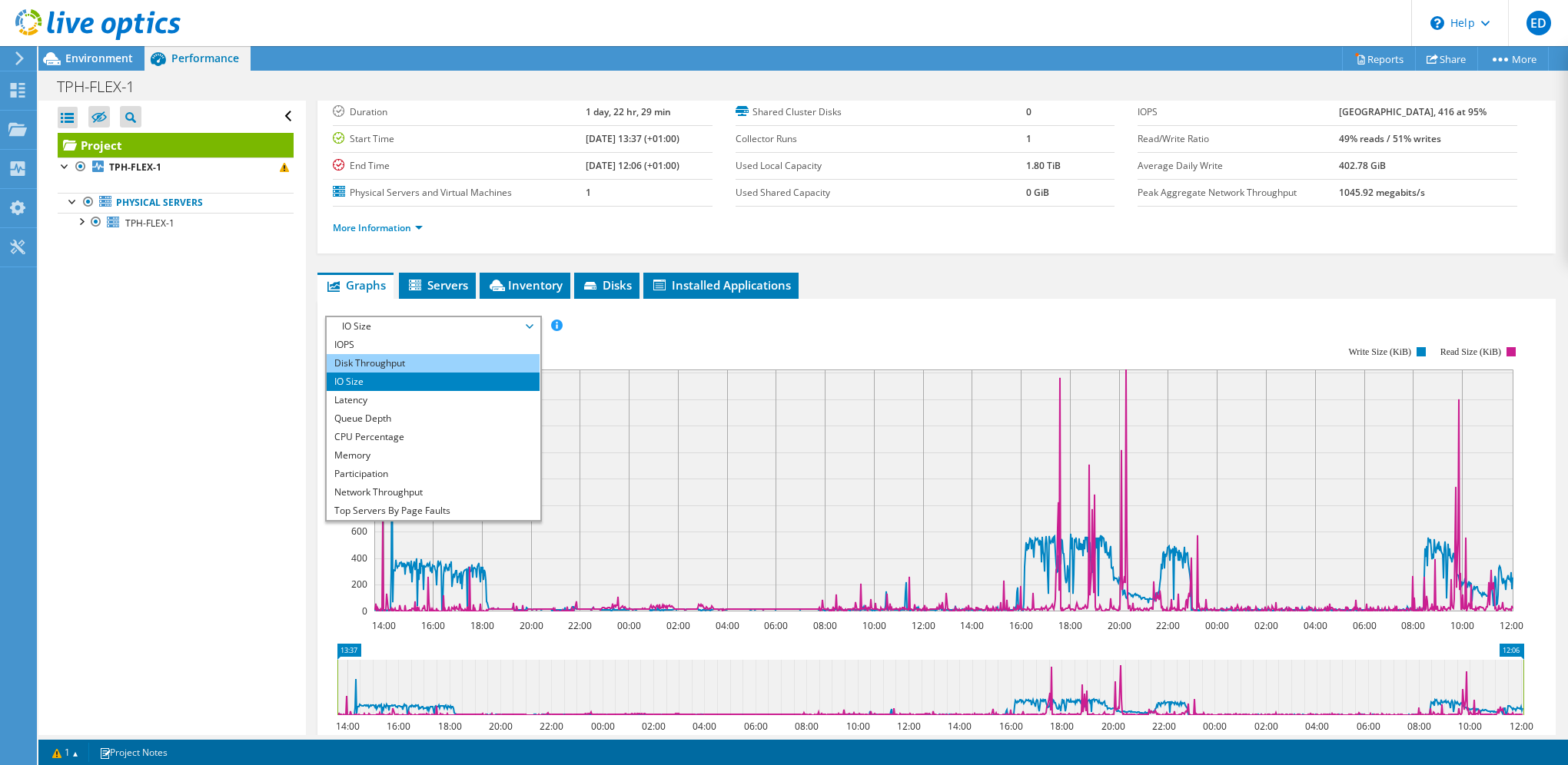
scroll to position [77, 0]
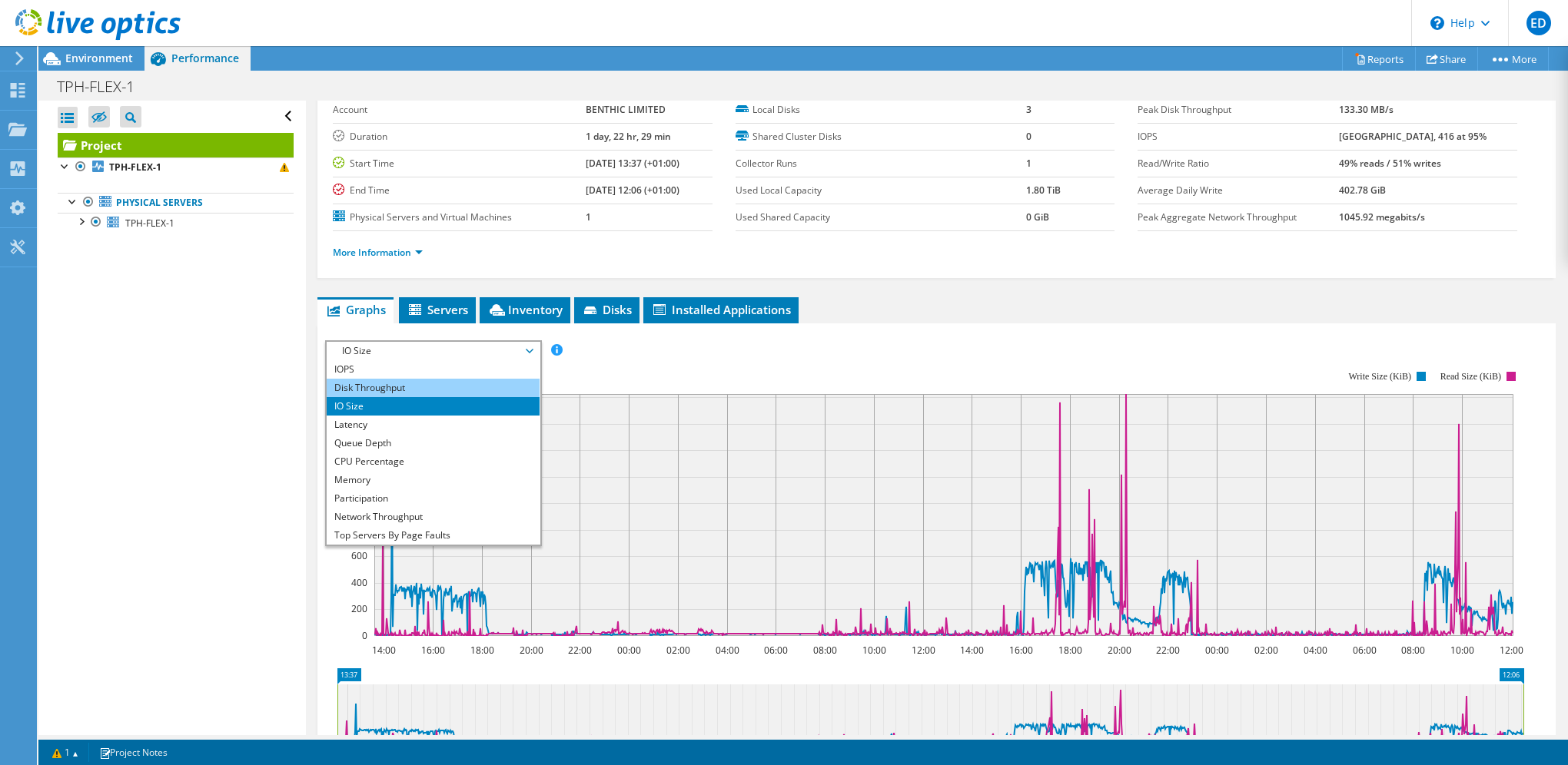
click at [388, 385] on li "Disk Throughput" at bounding box center [433, 388] width 213 height 19
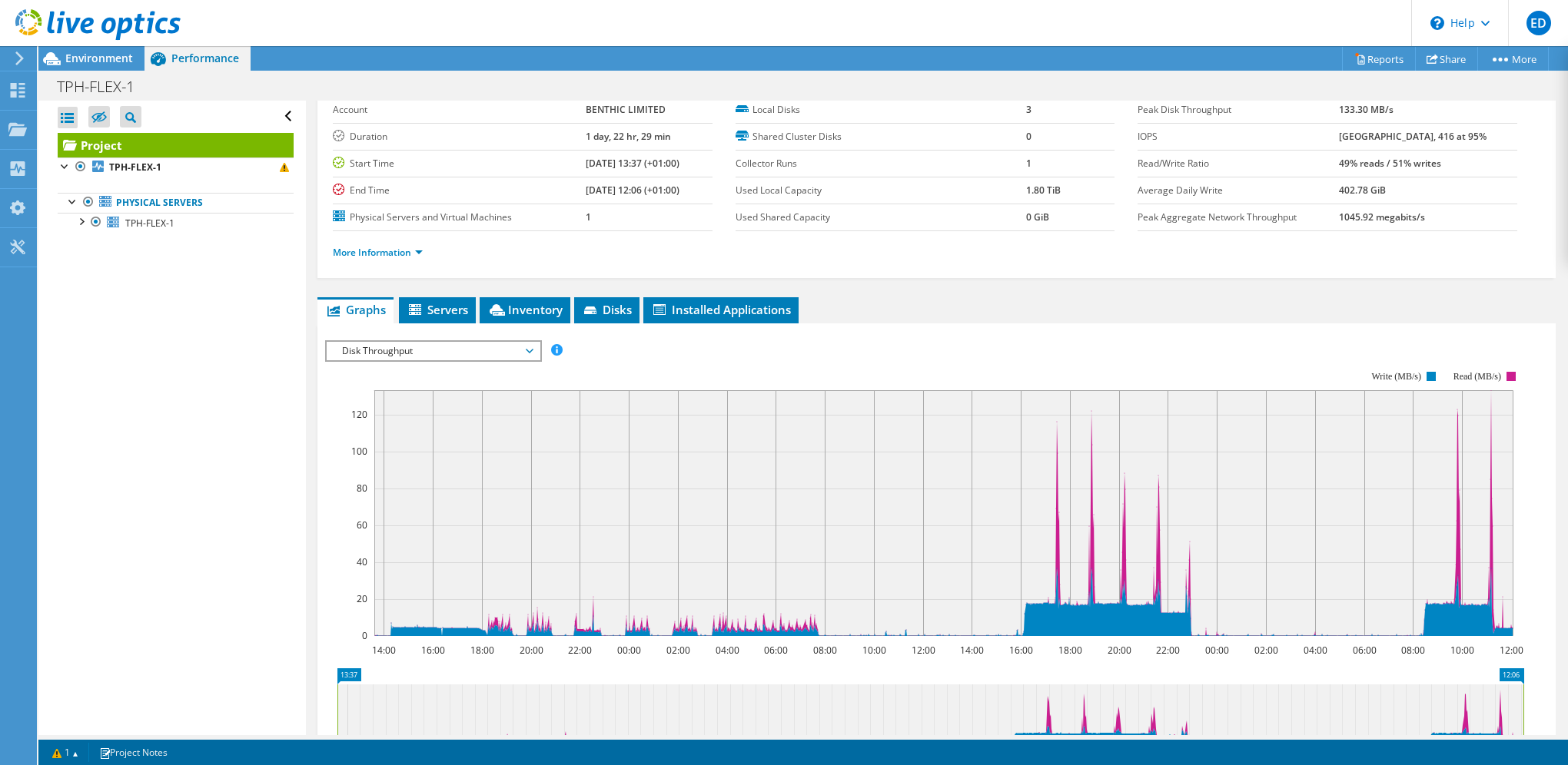
scroll to position [154, 0]
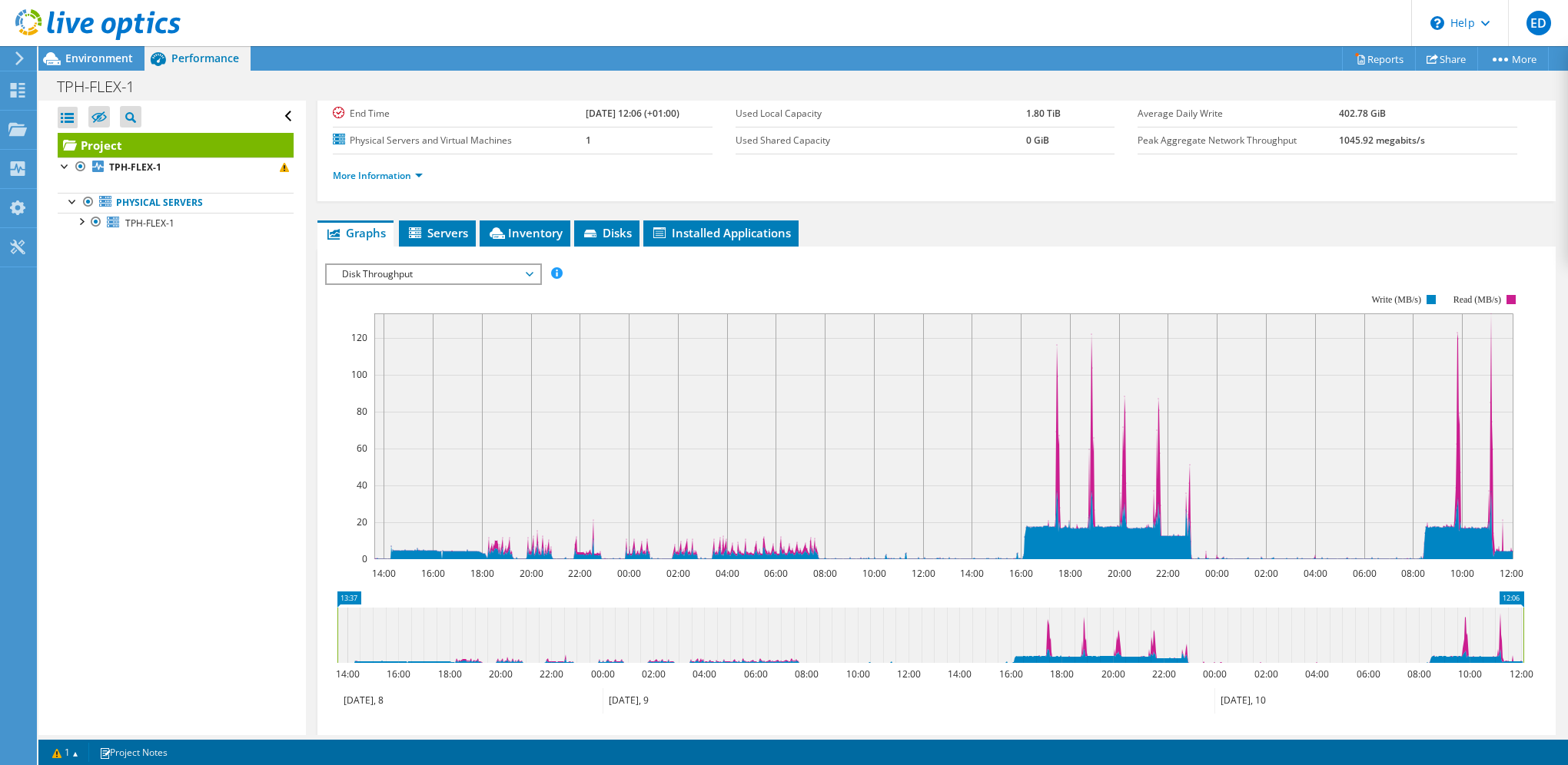
click at [413, 268] on span "Disk Throughput" at bounding box center [433, 275] width 198 height 19
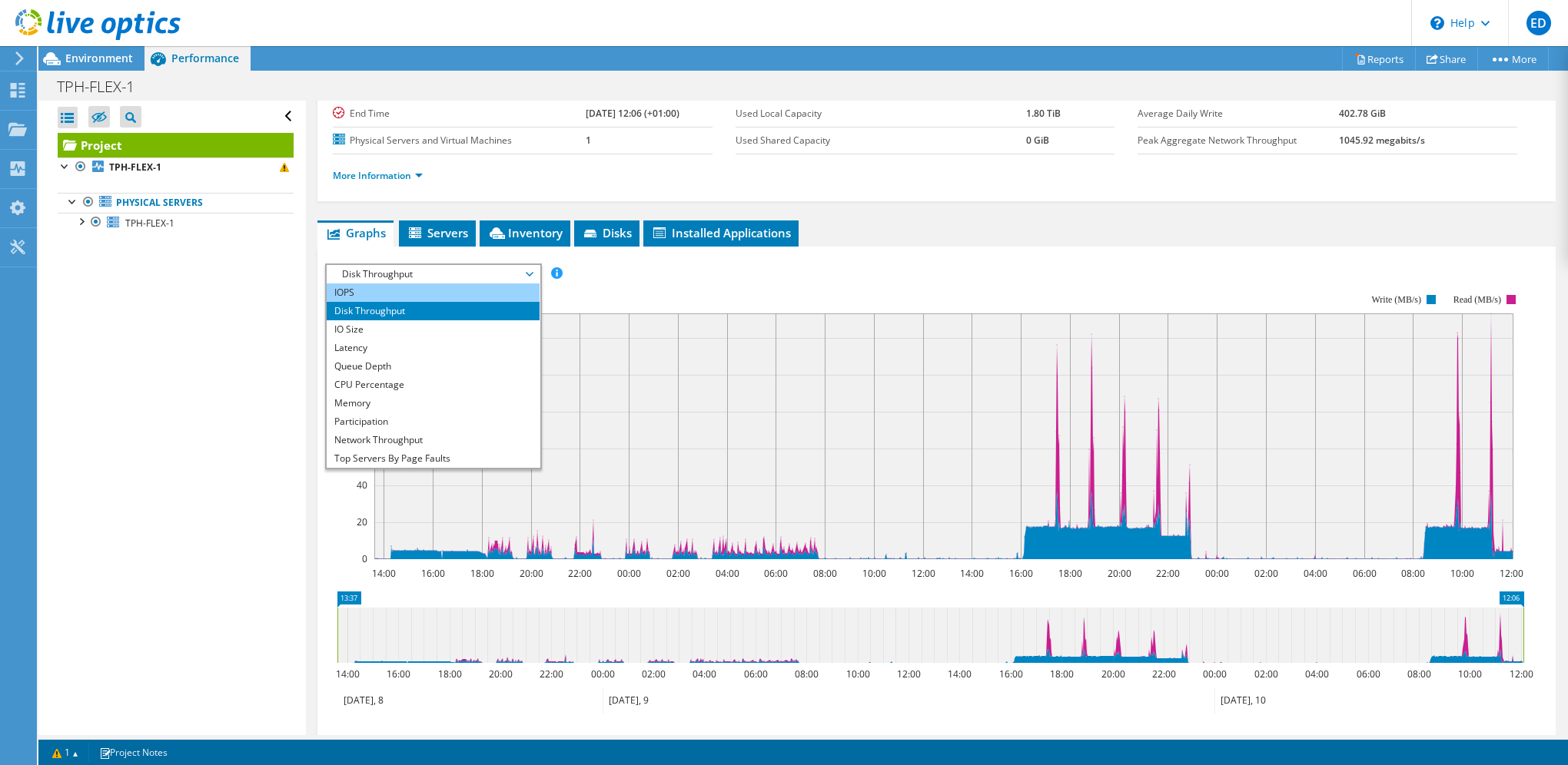
click at [409, 283] on li "IOPS" at bounding box center [433, 292] width 213 height 19
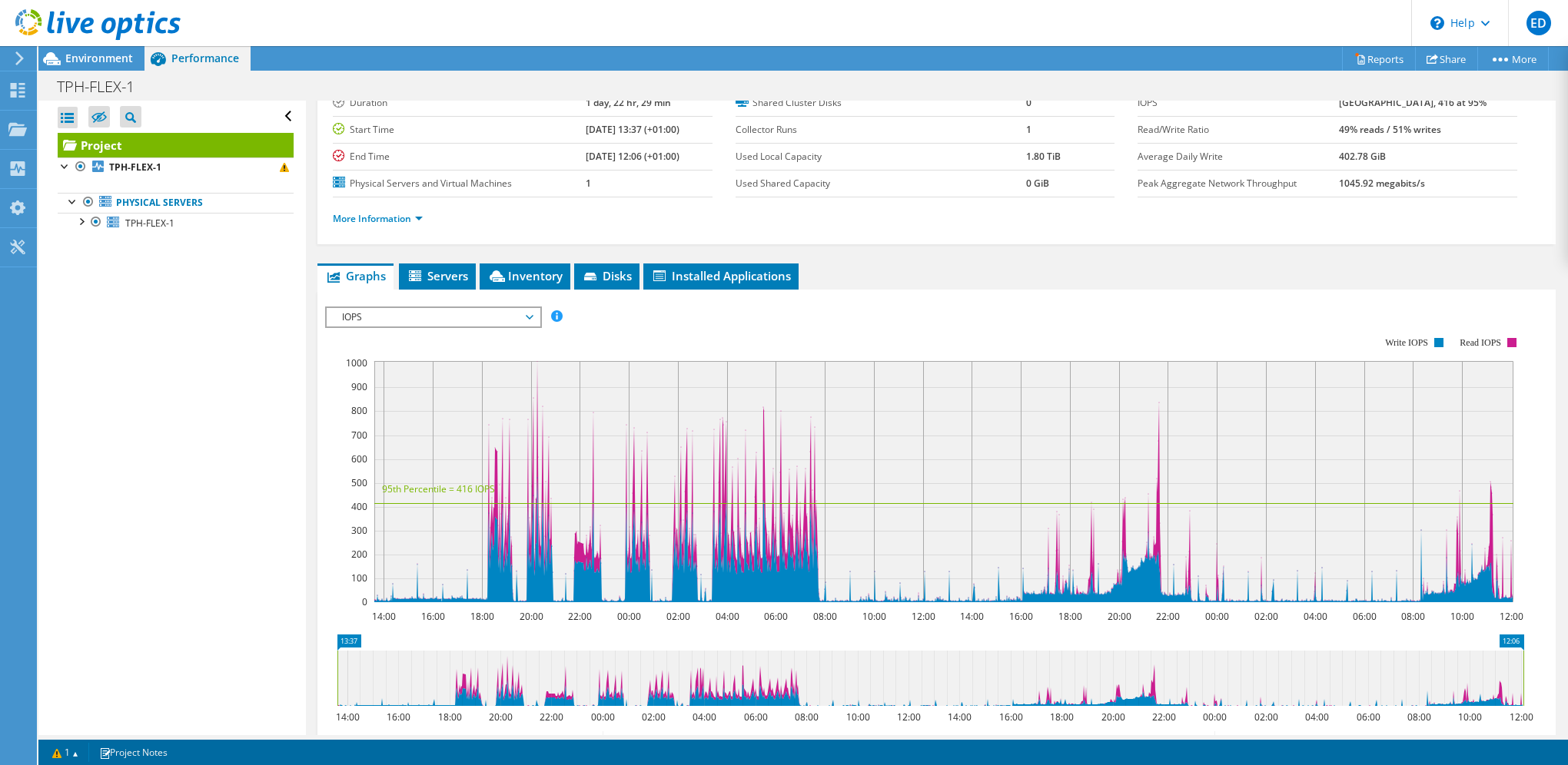
scroll to position [0, 0]
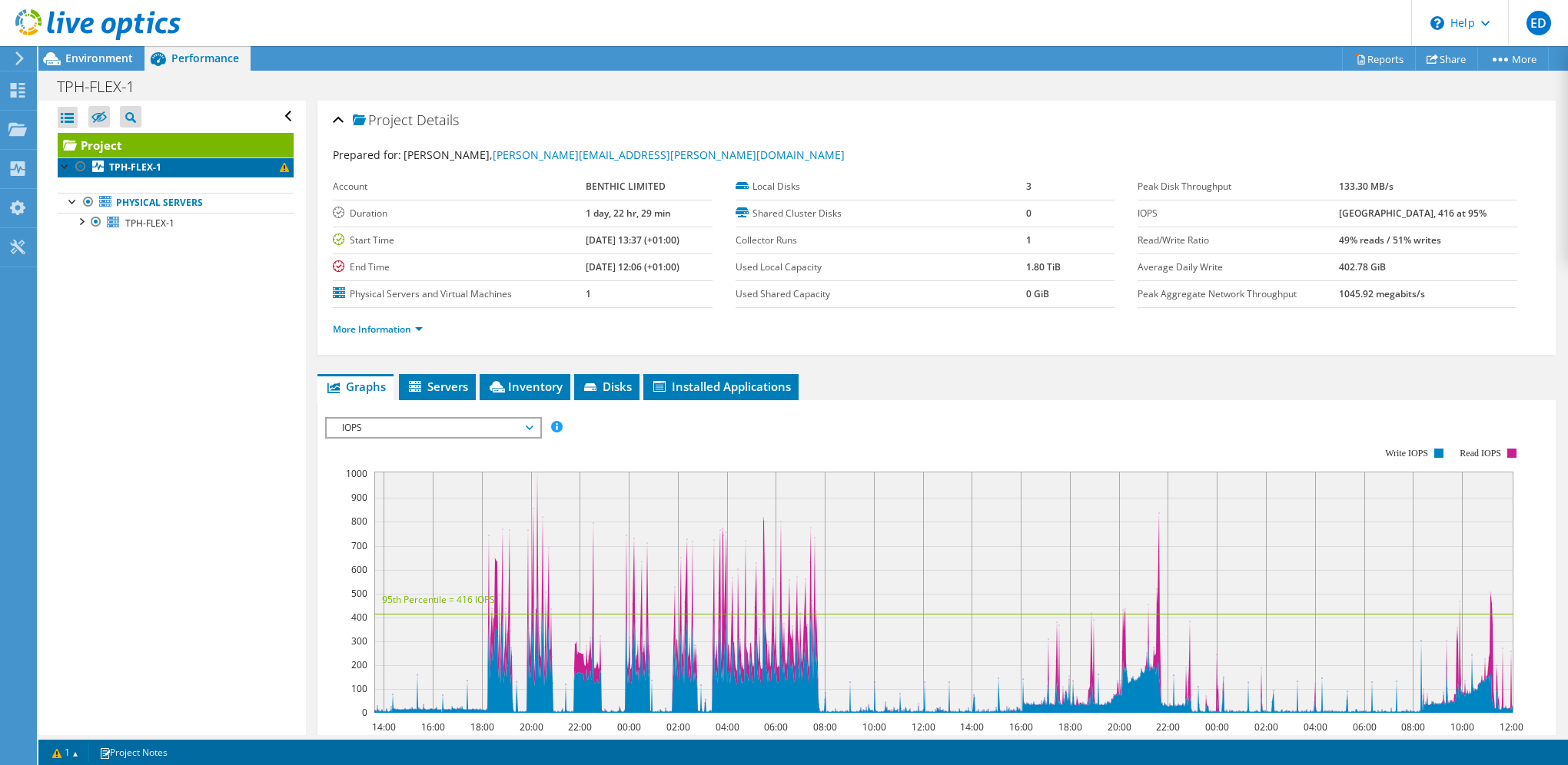
click at [151, 163] on b "TPH-FLEX-1" at bounding box center [135, 167] width 52 height 13
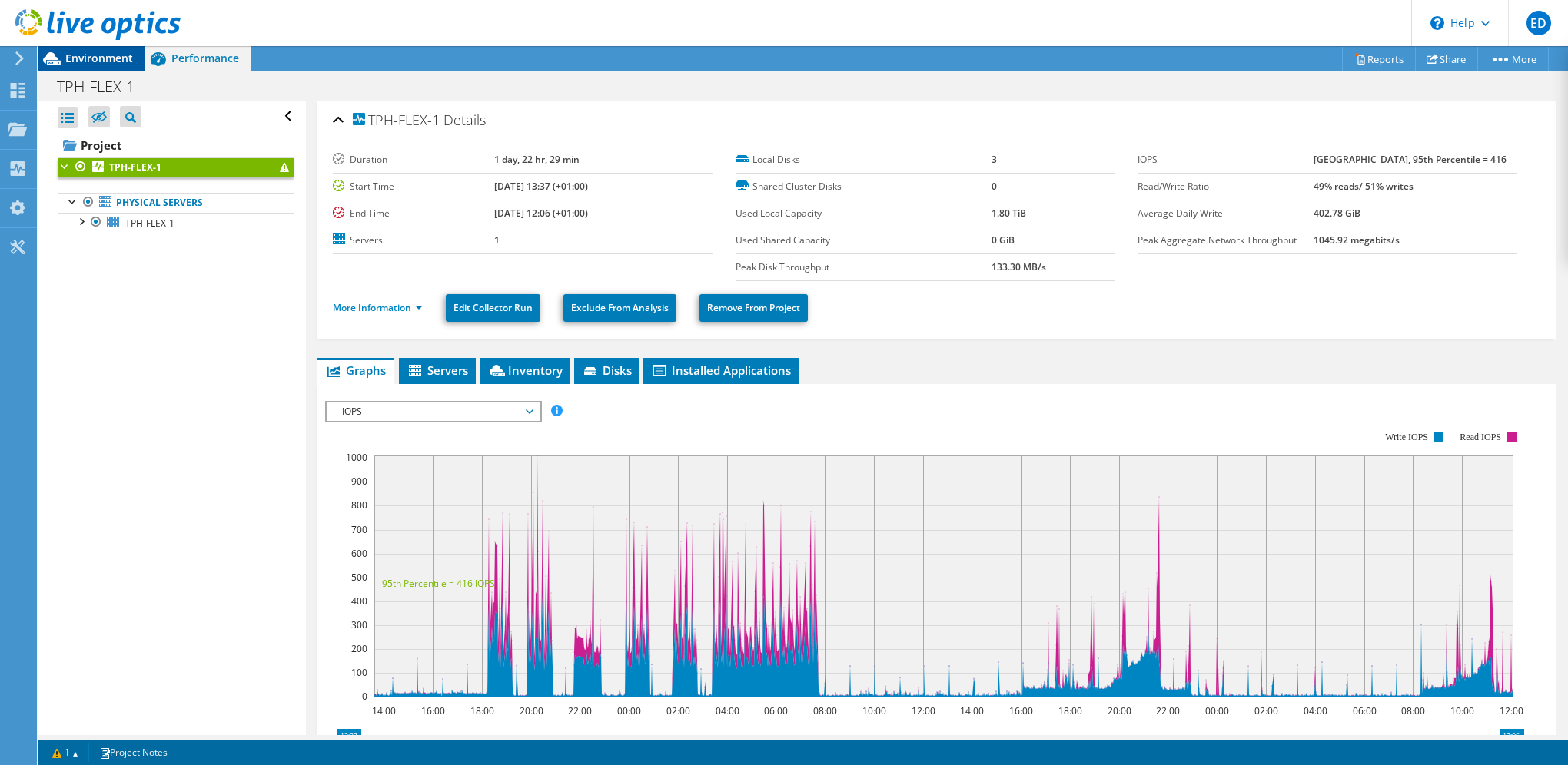
click at [97, 57] on span "Environment" at bounding box center [99, 57] width 68 height 14
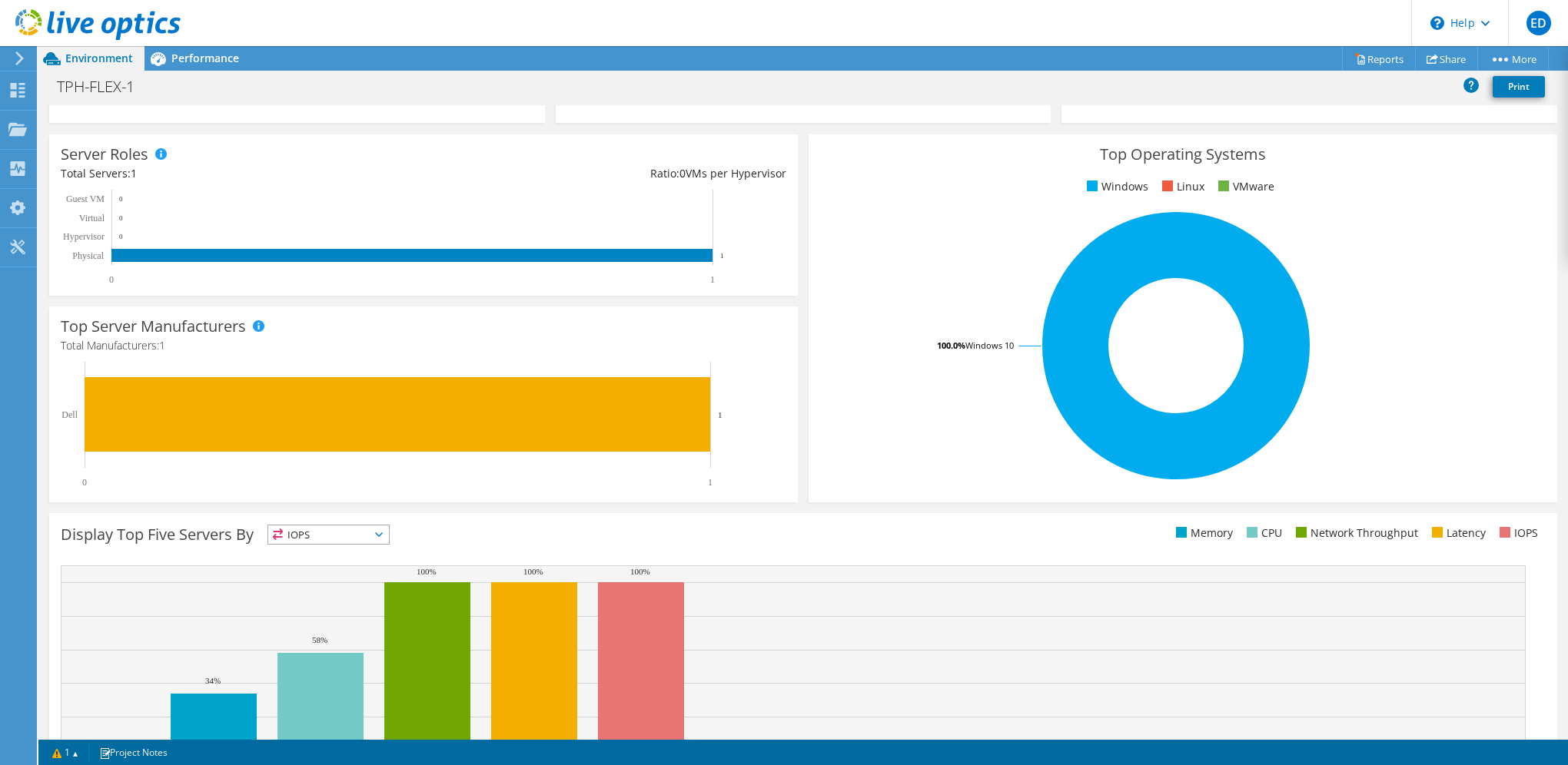
scroll to position [231, 0]
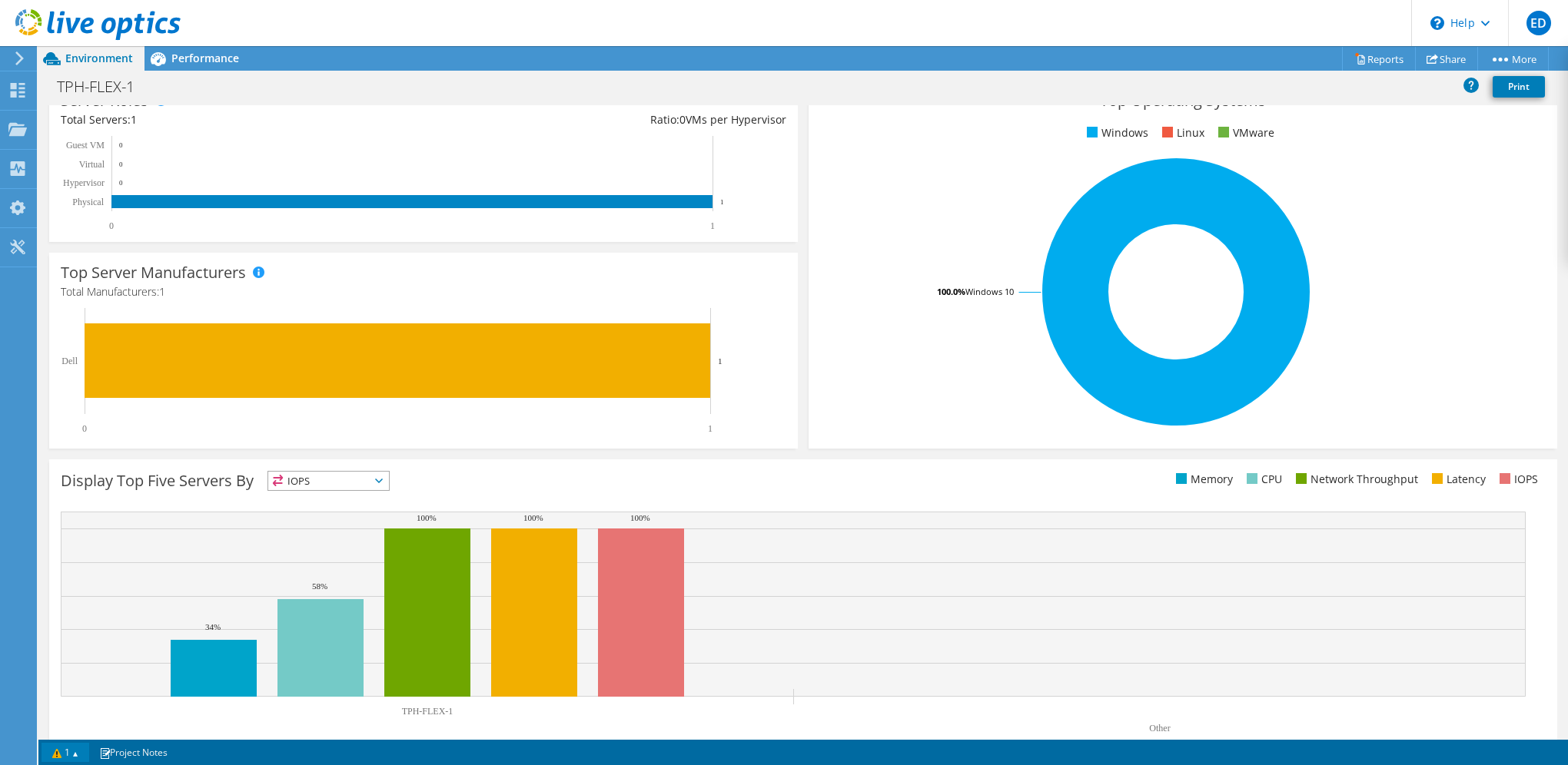
click at [75, 758] on link "1" at bounding box center [65, 752] width 47 height 19
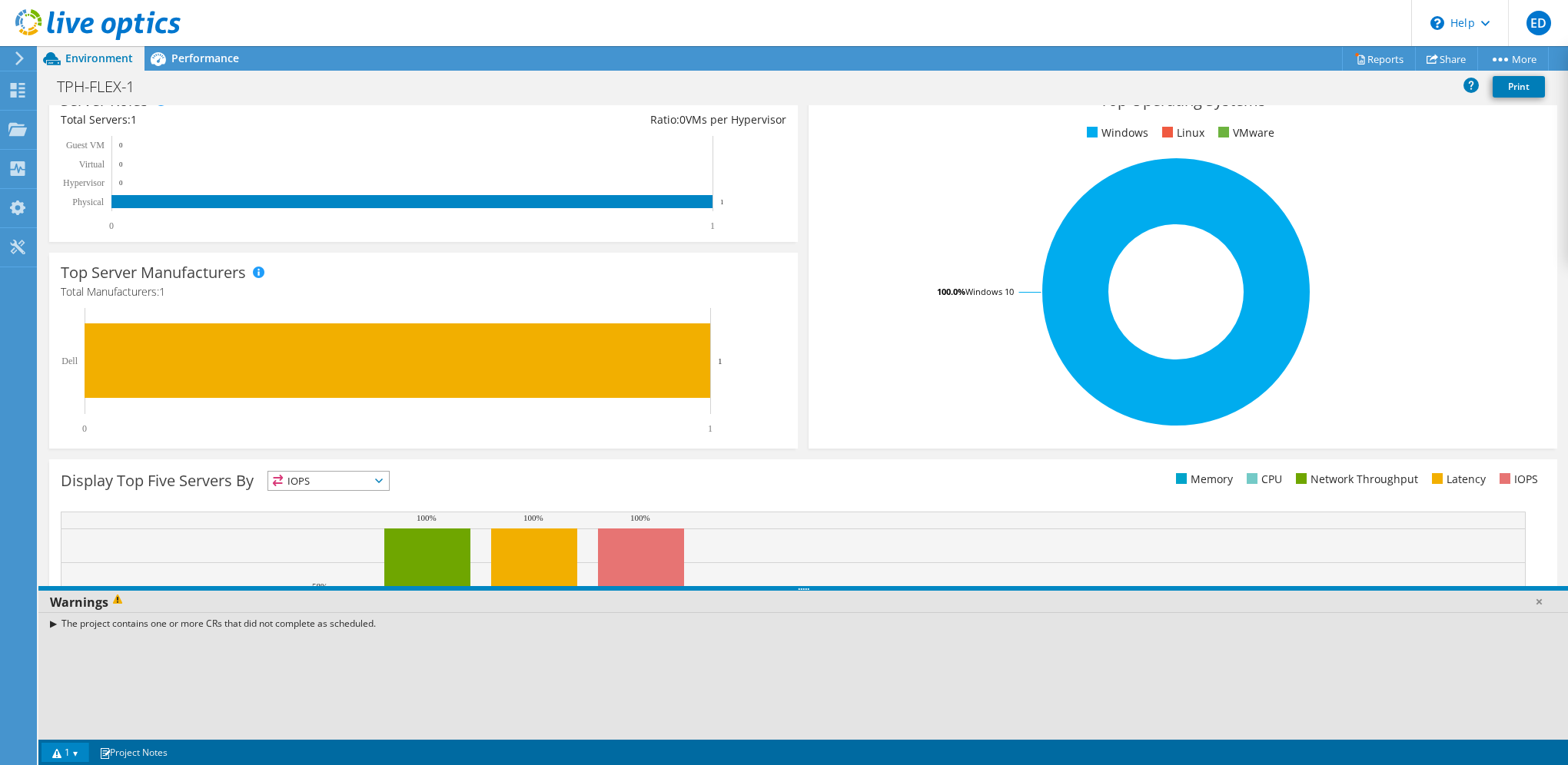
click at [75, 758] on link "1" at bounding box center [65, 752] width 47 height 19
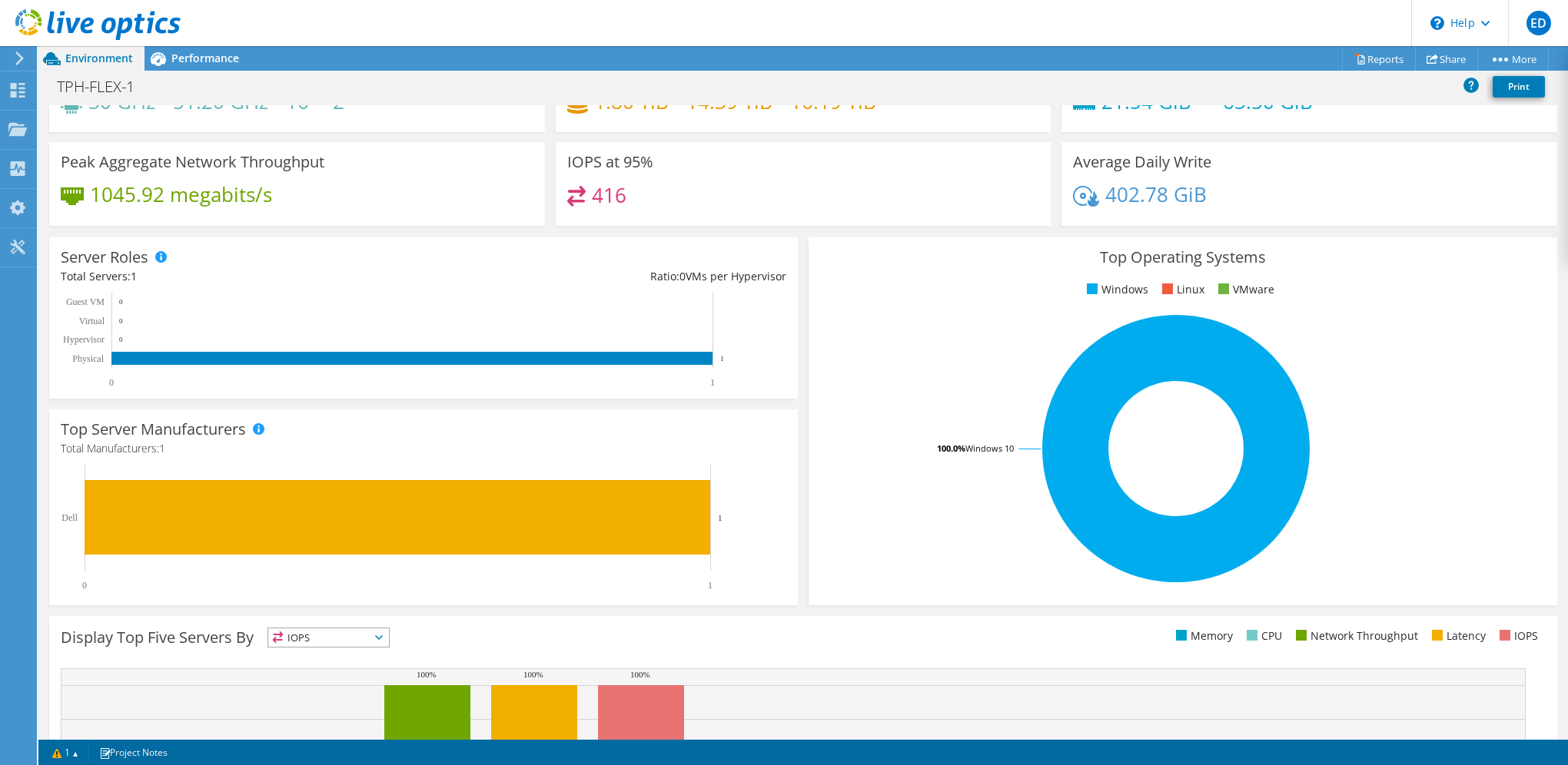
scroll to position [0, 0]
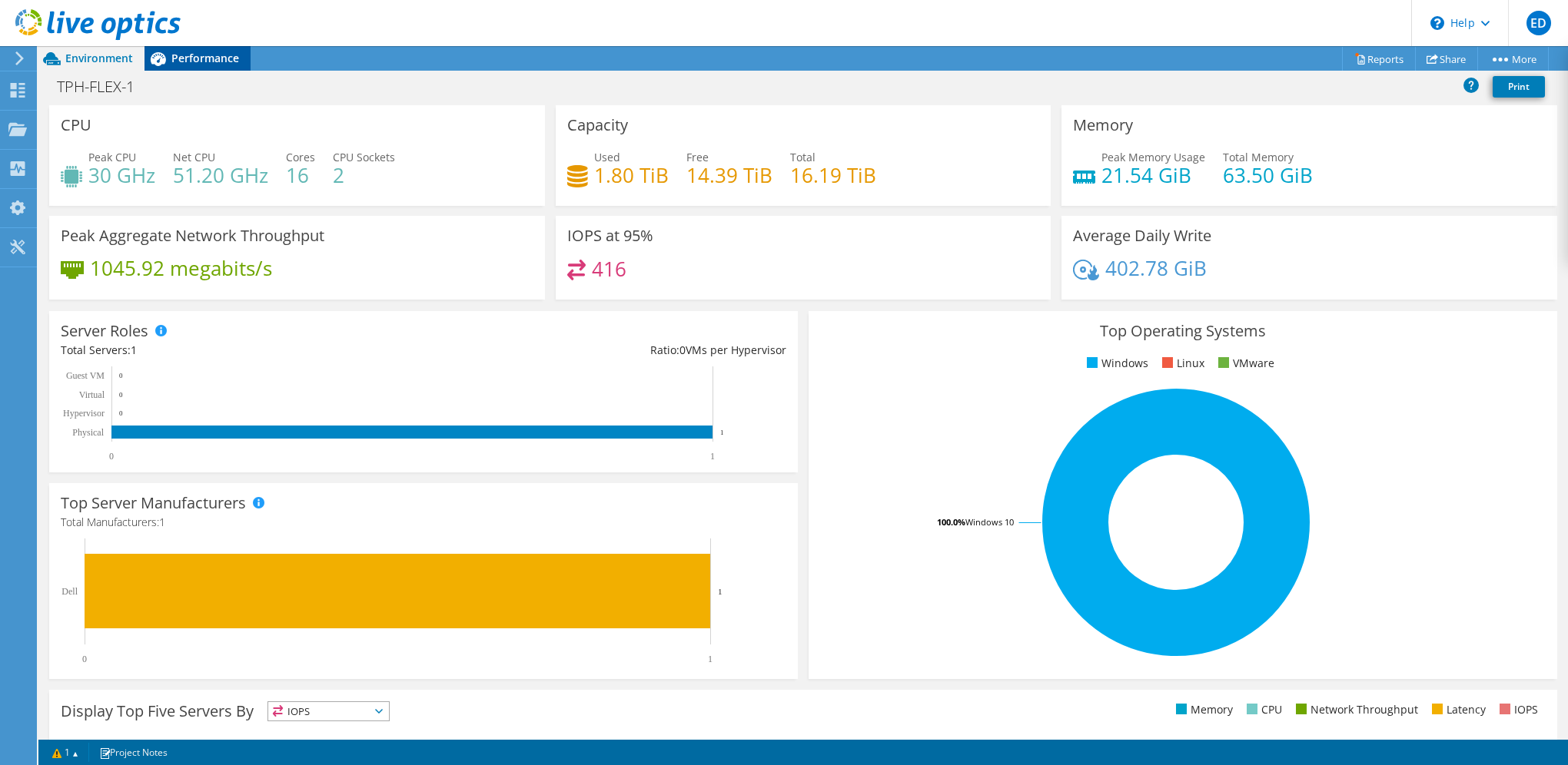
click at [233, 57] on span "Performance" at bounding box center [206, 57] width 68 height 14
